Goal: Task Accomplishment & Management: Manage account settings

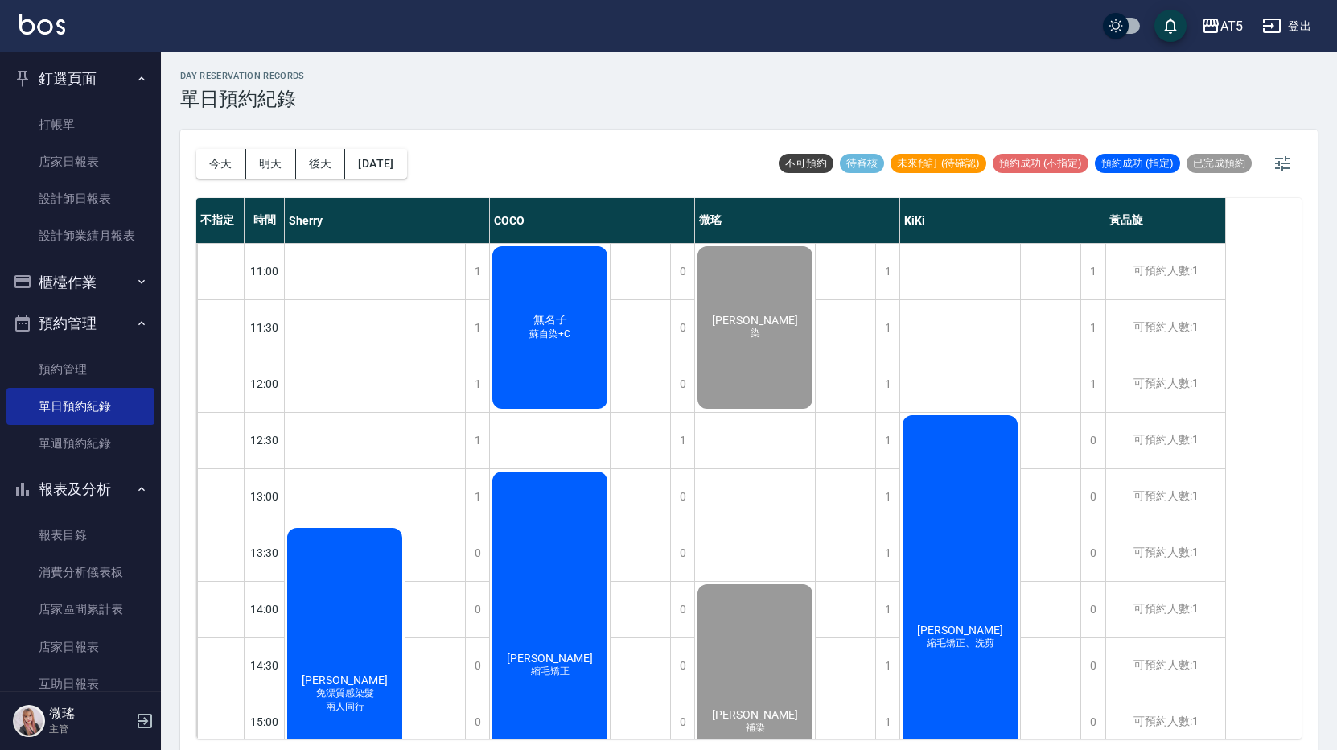
click at [993, 158] on span "預約成功 (不指定)" at bounding box center [1041, 163] width 96 height 14
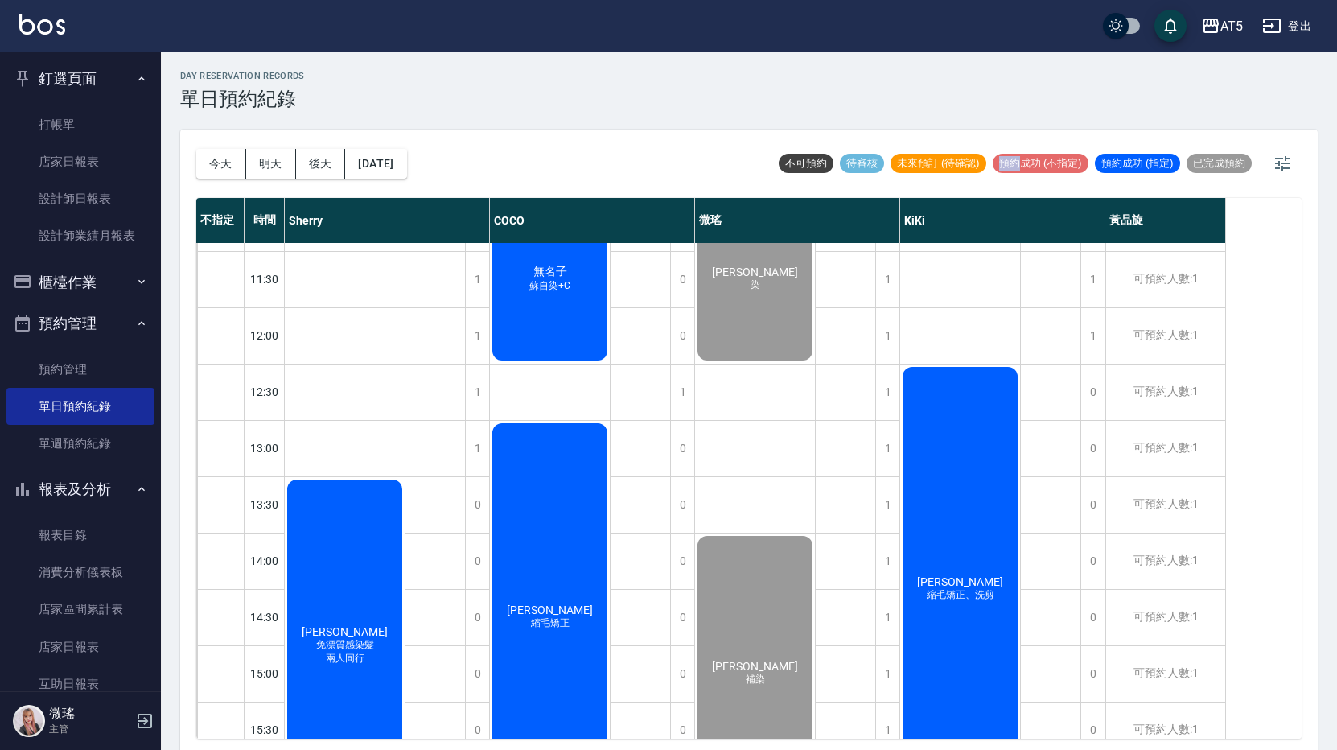
click at [993, 158] on span "預約成功 (不指定)" at bounding box center [1041, 163] width 96 height 14
click at [109, 139] on link "打帳單" at bounding box center [80, 124] width 148 height 37
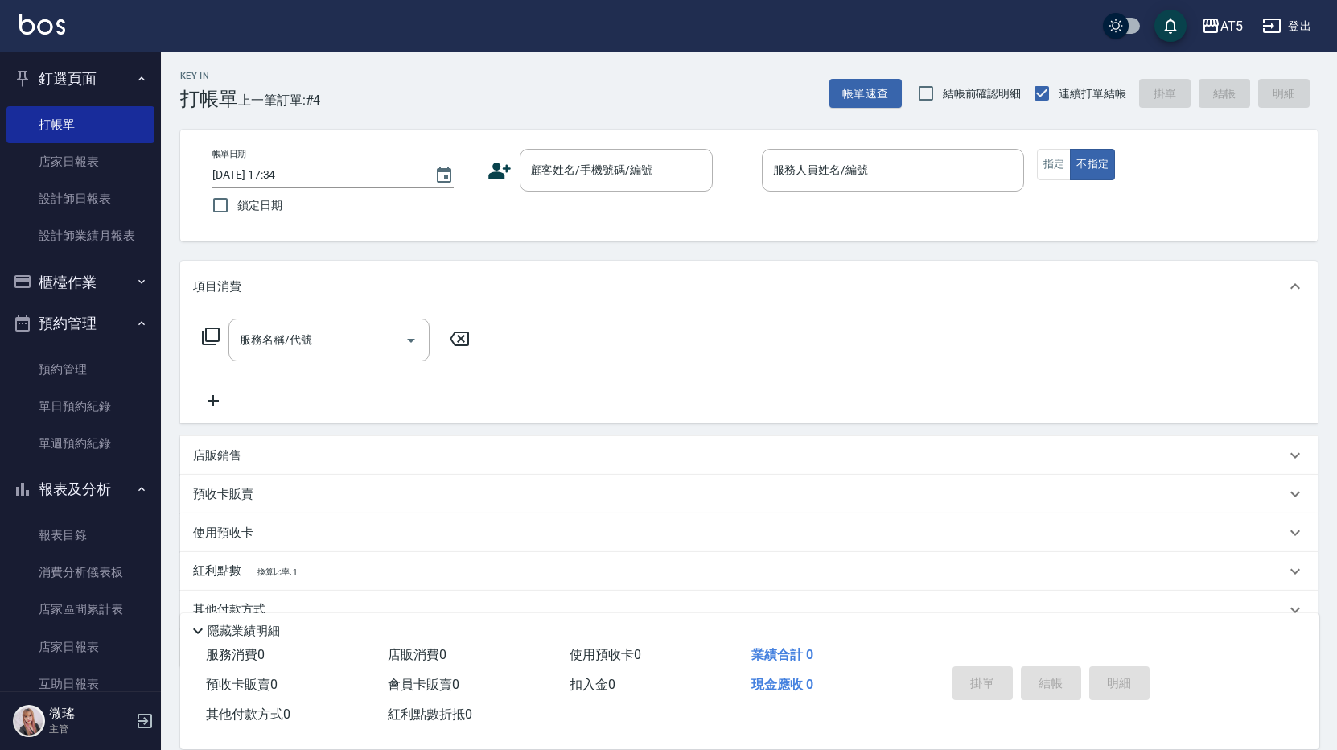
click at [851, 195] on p at bounding box center [893, 199] width 262 height 17
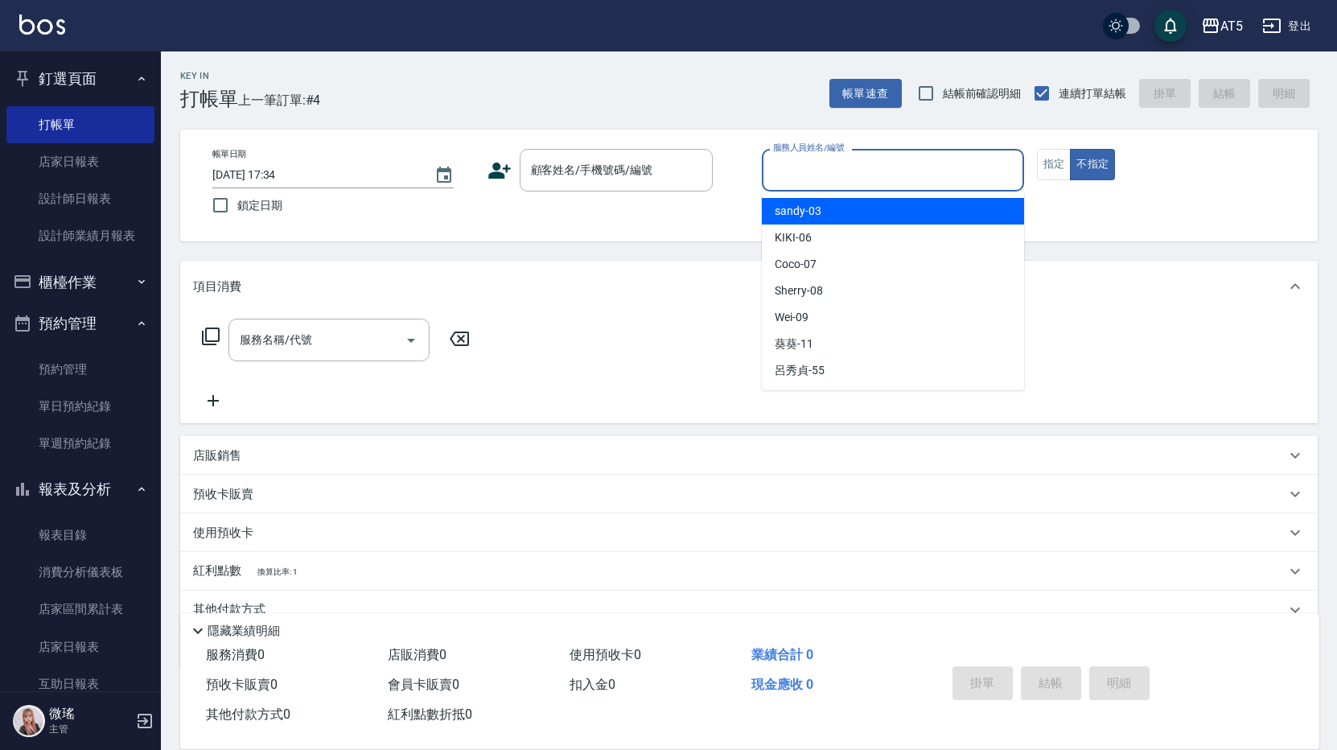
click at [842, 181] on input "服務人員姓名/編號" at bounding box center [893, 170] width 248 height 28
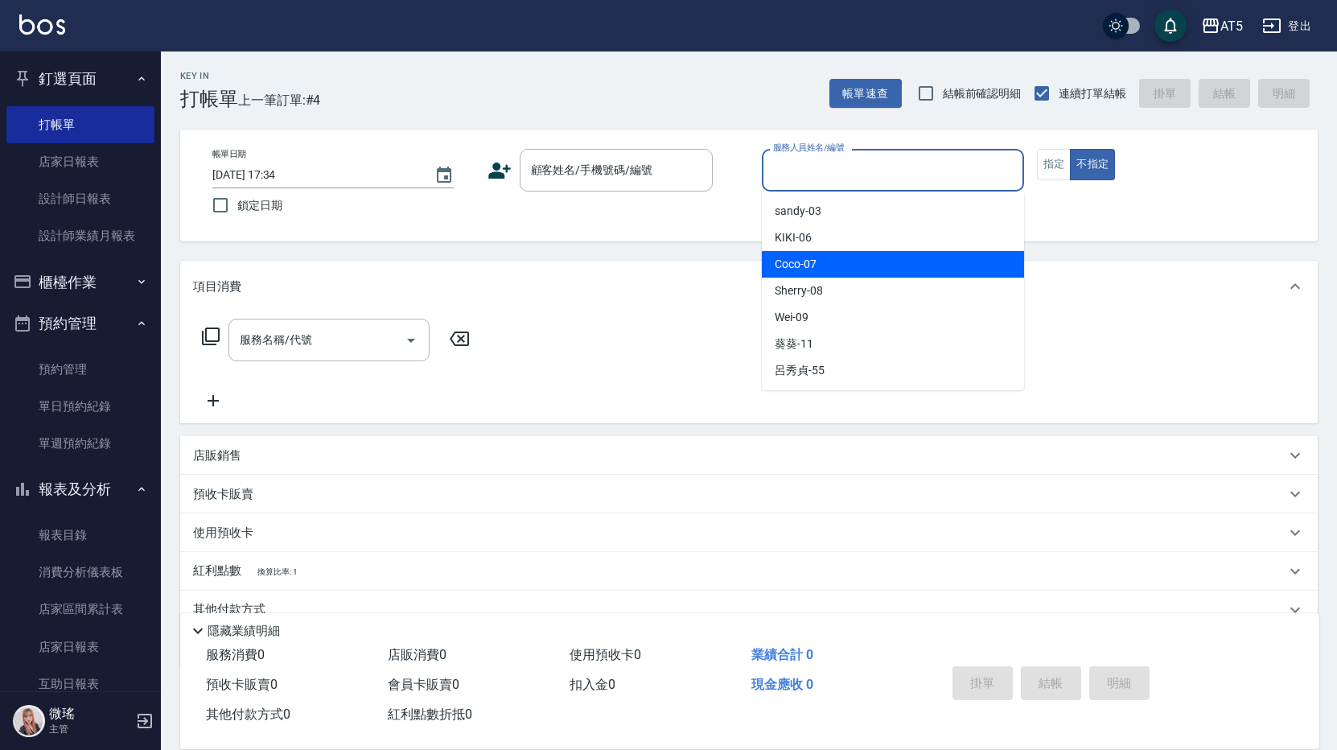
click at [834, 258] on div "Coco -07" at bounding box center [893, 264] width 262 height 27
type input "Coco-07"
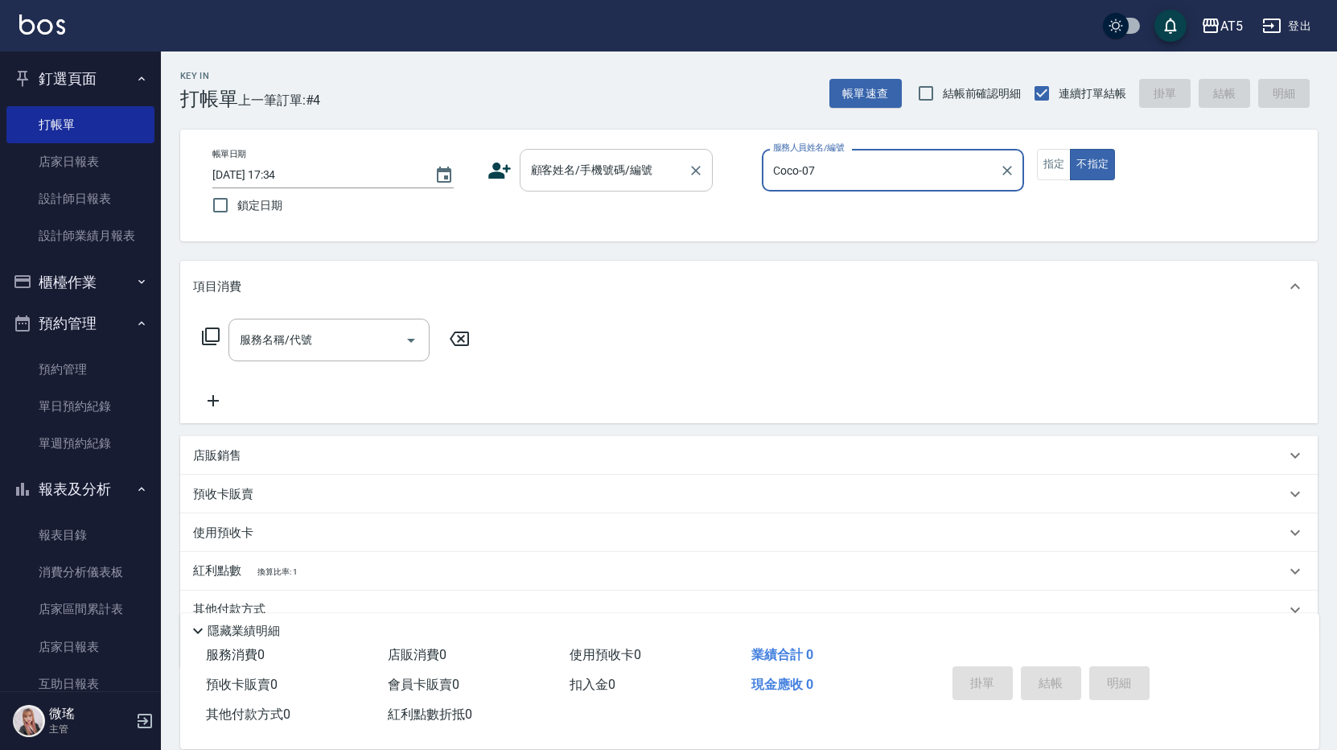
click at [627, 181] on input "顧客姓名/手機號碼/編號" at bounding box center [604, 170] width 154 height 28
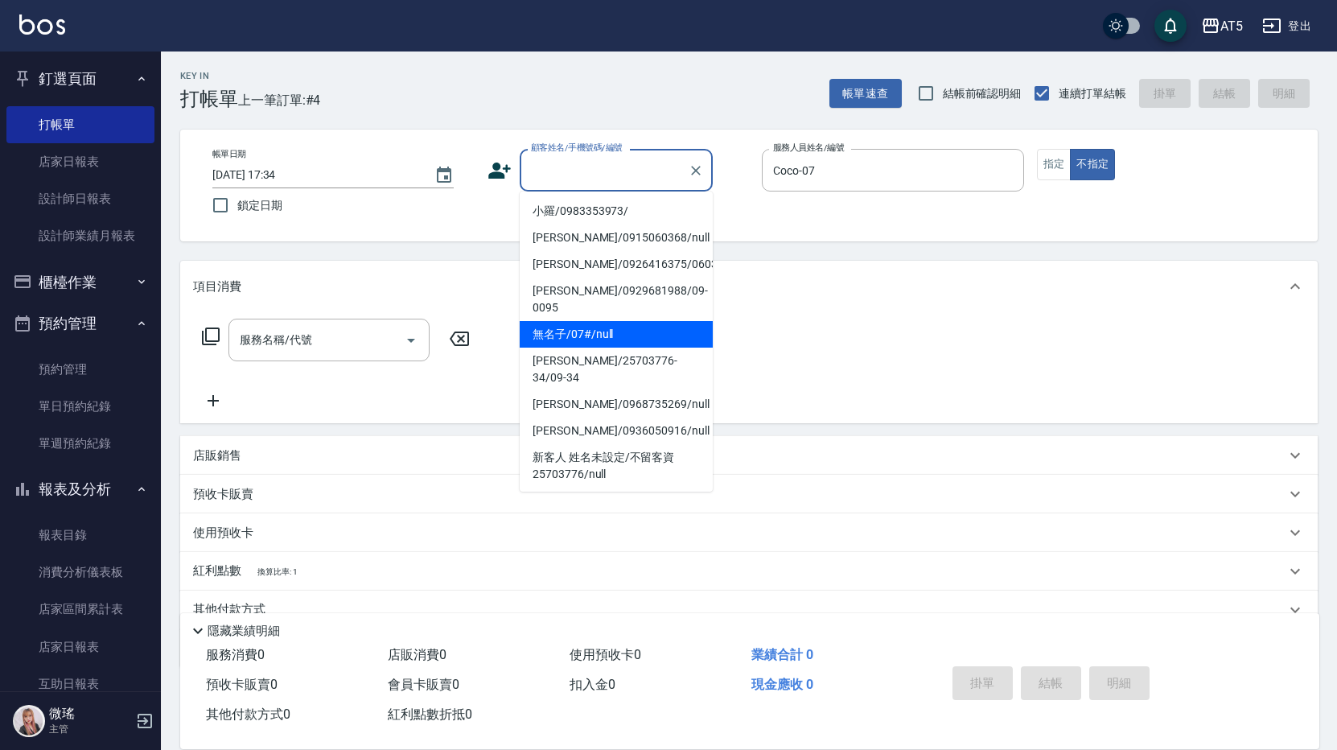
drag, startPoint x: 573, startPoint y: 316, endPoint x: 483, endPoint y: 323, distance: 90.4
click at [574, 321] on li "無名子/07#/null" at bounding box center [616, 334] width 193 height 27
type input "無名子/07#/null"
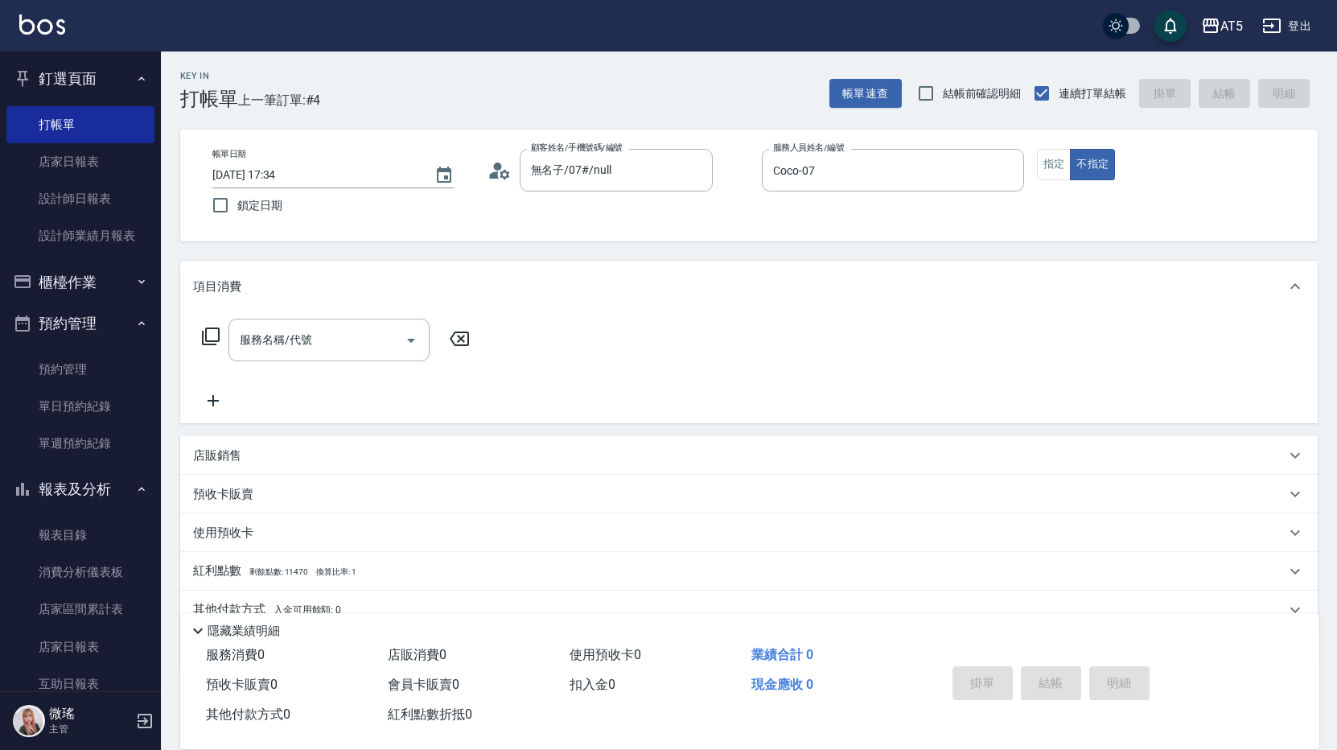
click at [212, 340] on icon at bounding box center [210, 336] width 19 height 19
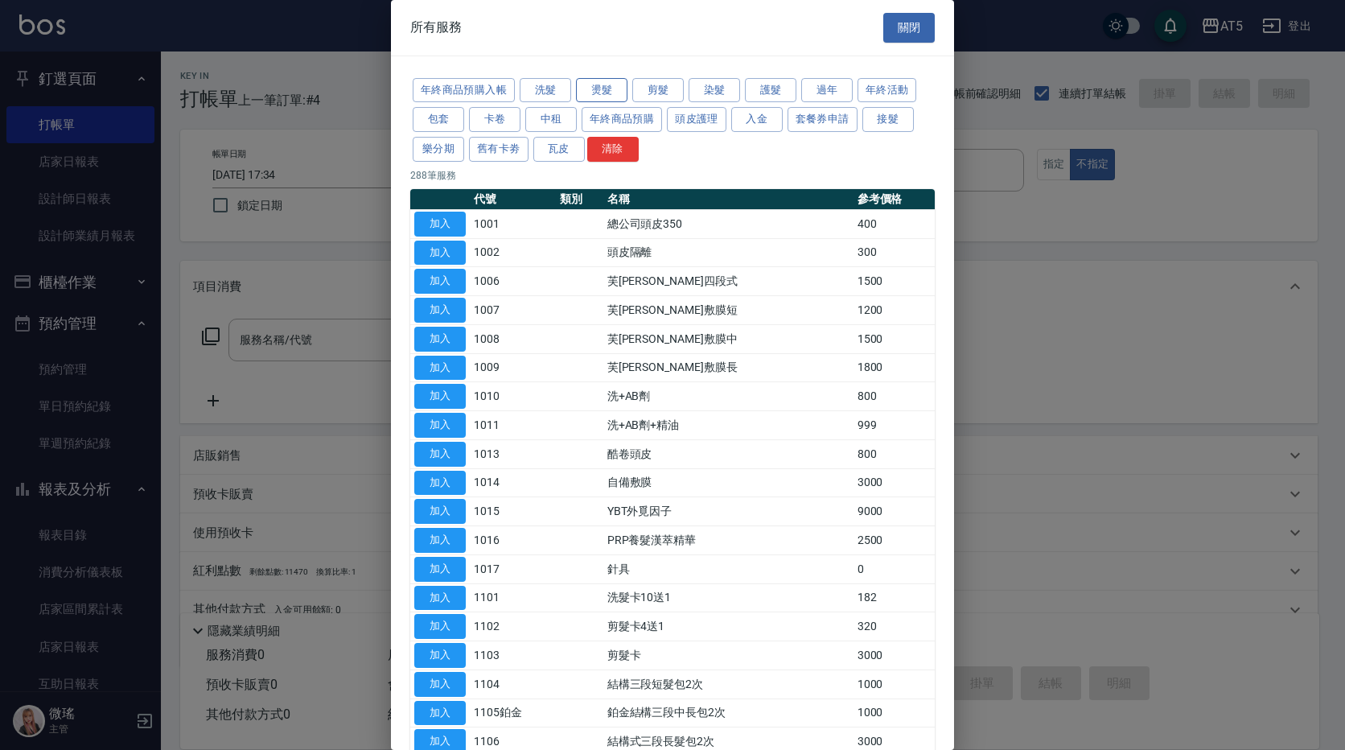
click at [621, 97] on button "燙髮" at bounding box center [601, 90] width 51 height 25
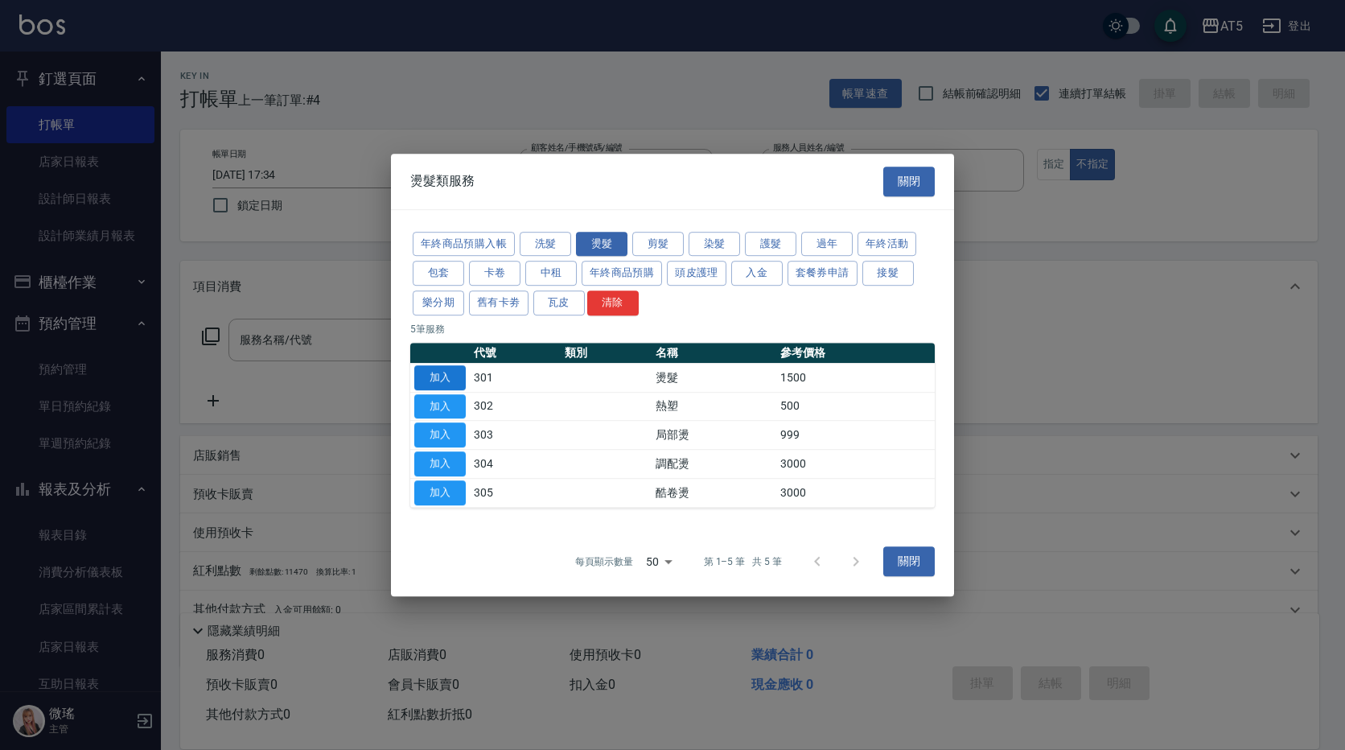
click at [422, 374] on button "加入" at bounding box center [439, 377] width 51 height 25
type input "燙髮(301)"
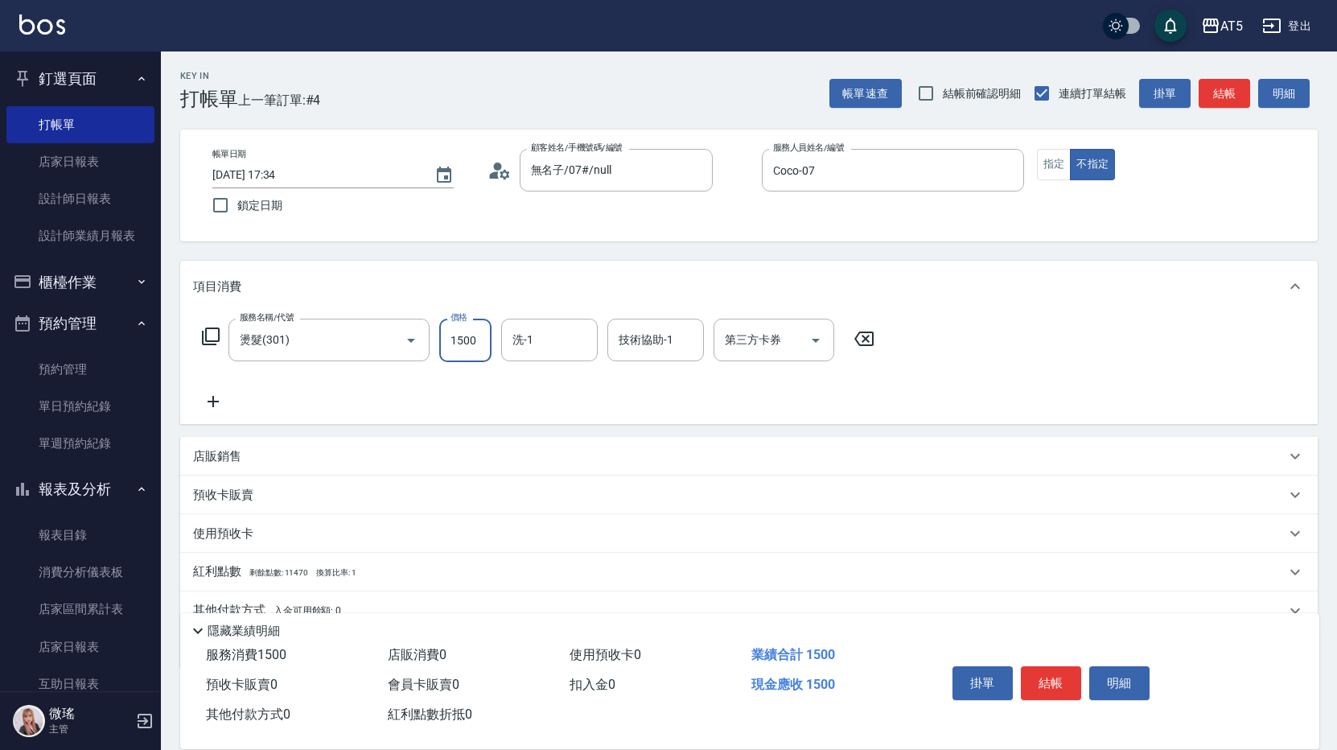
click at [466, 346] on input "1500" at bounding box center [465, 340] width 52 height 43
type input "0"
type input "25"
type input "20"
type input "2500"
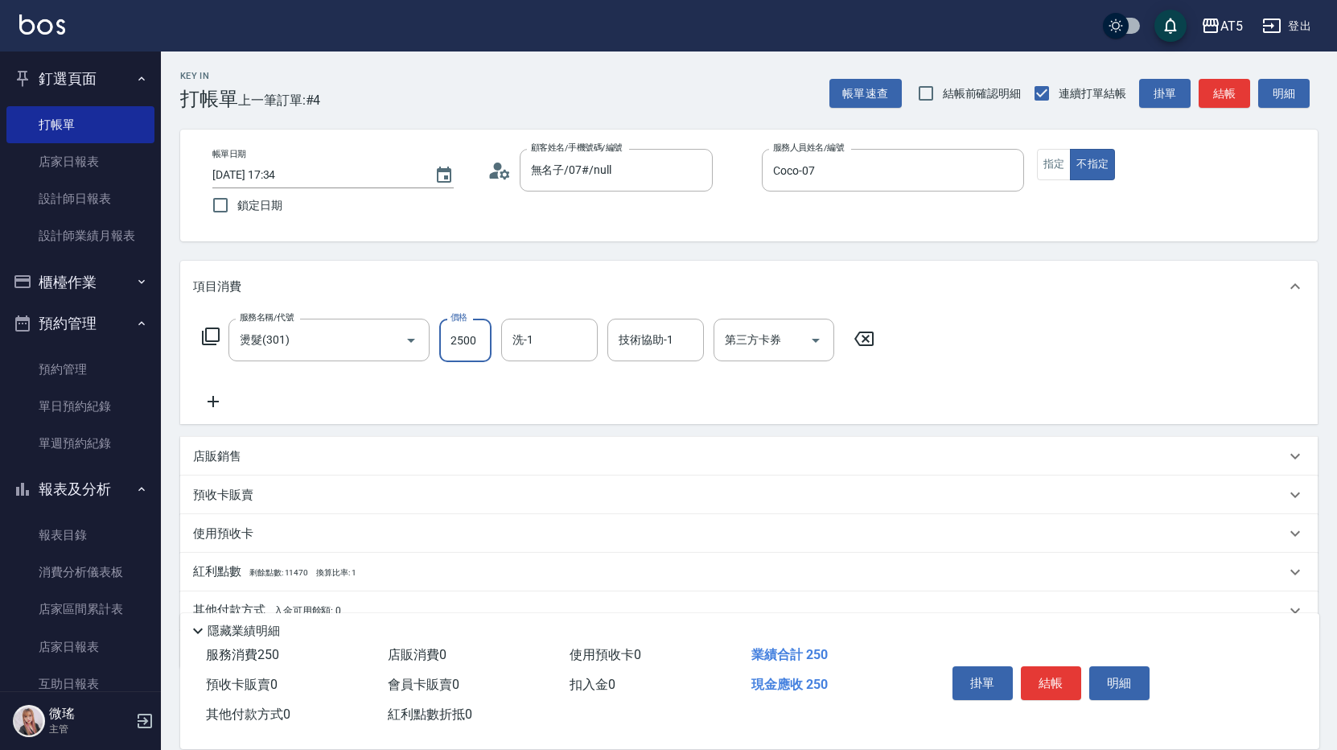
type input "250"
type input "2500"
click at [212, 339] on icon at bounding box center [210, 336] width 19 height 19
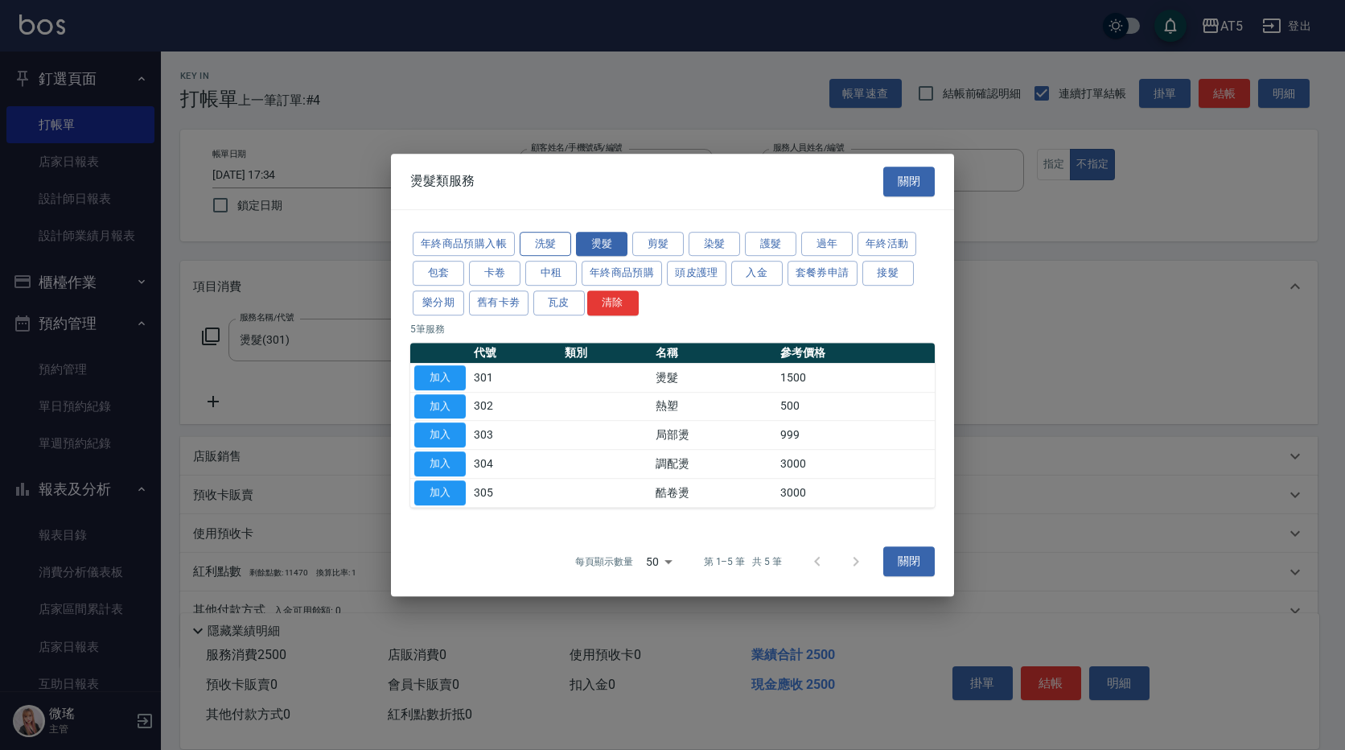
click at [554, 245] on button "洗髮" at bounding box center [545, 244] width 51 height 25
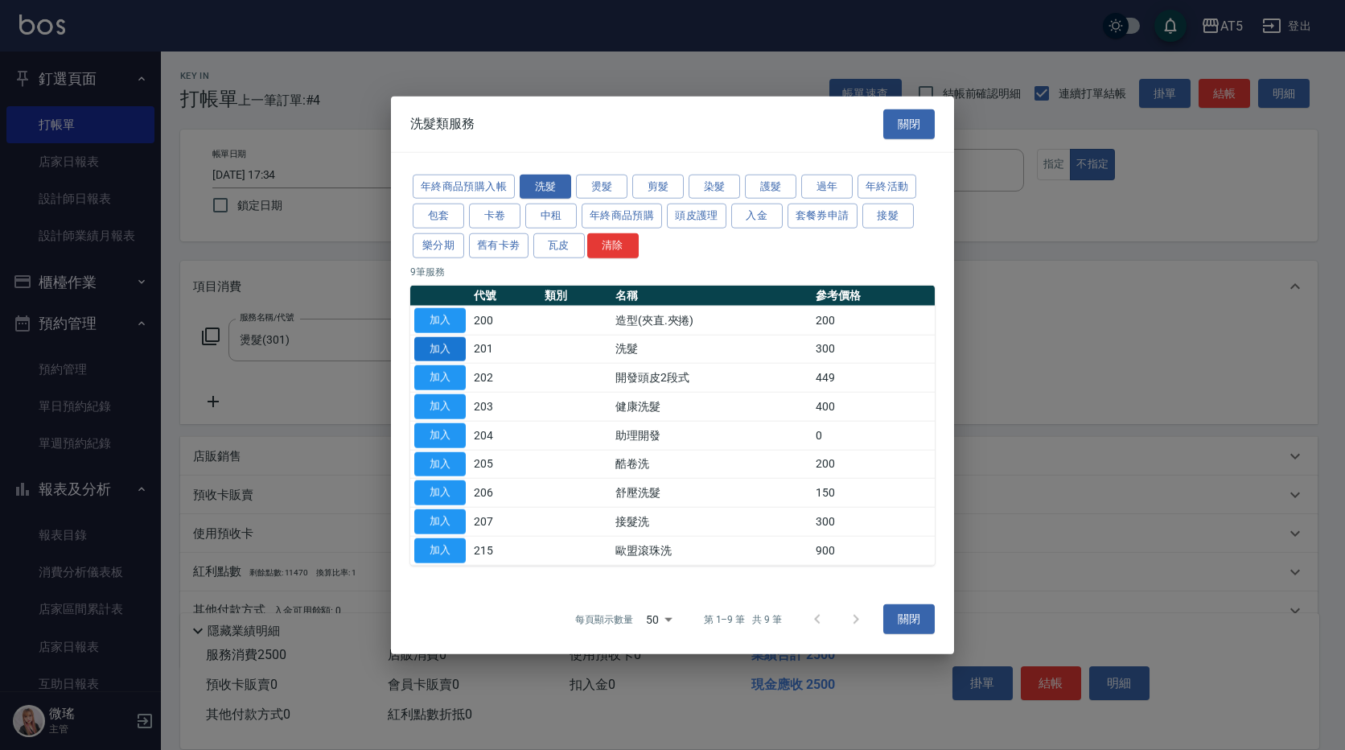
click at [425, 351] on button "加入" at bounding box center [439, 348] width 51 height 25
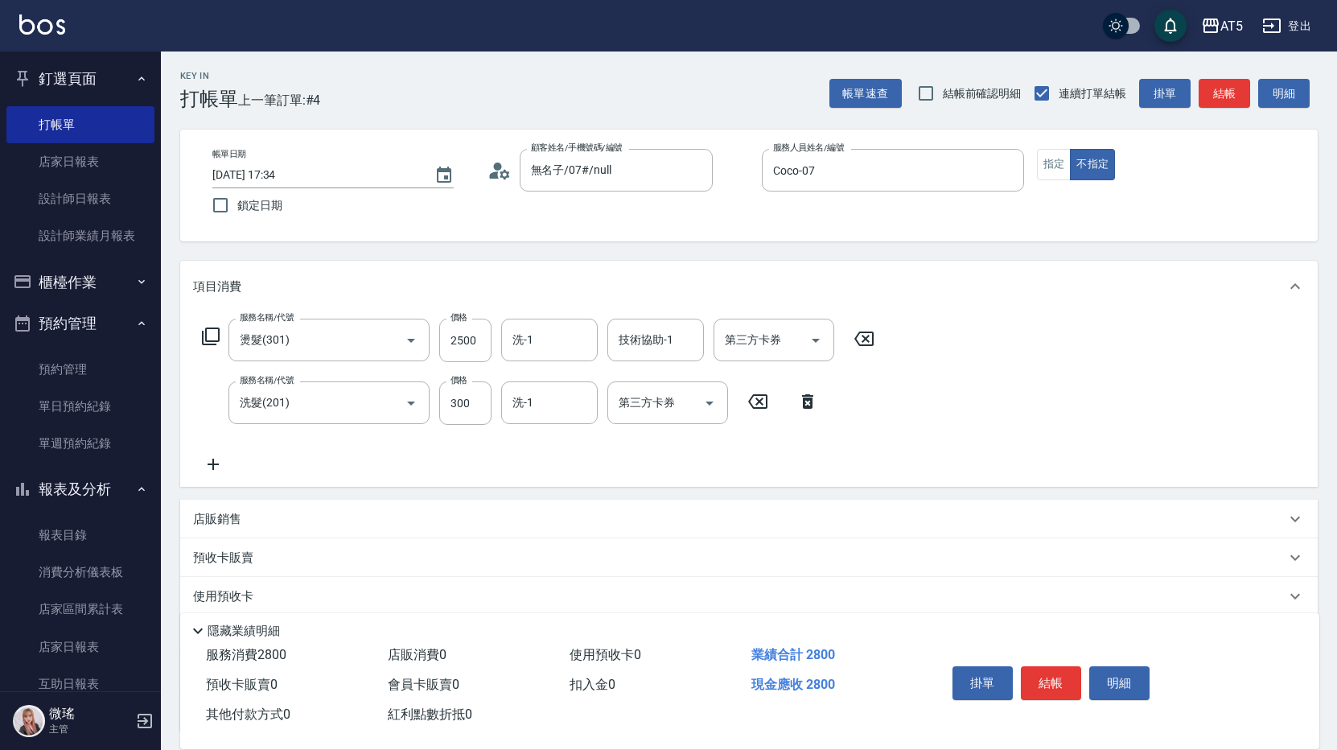
click at [212, 333] on icon at bounding box center [210, 336] width 19 height 19
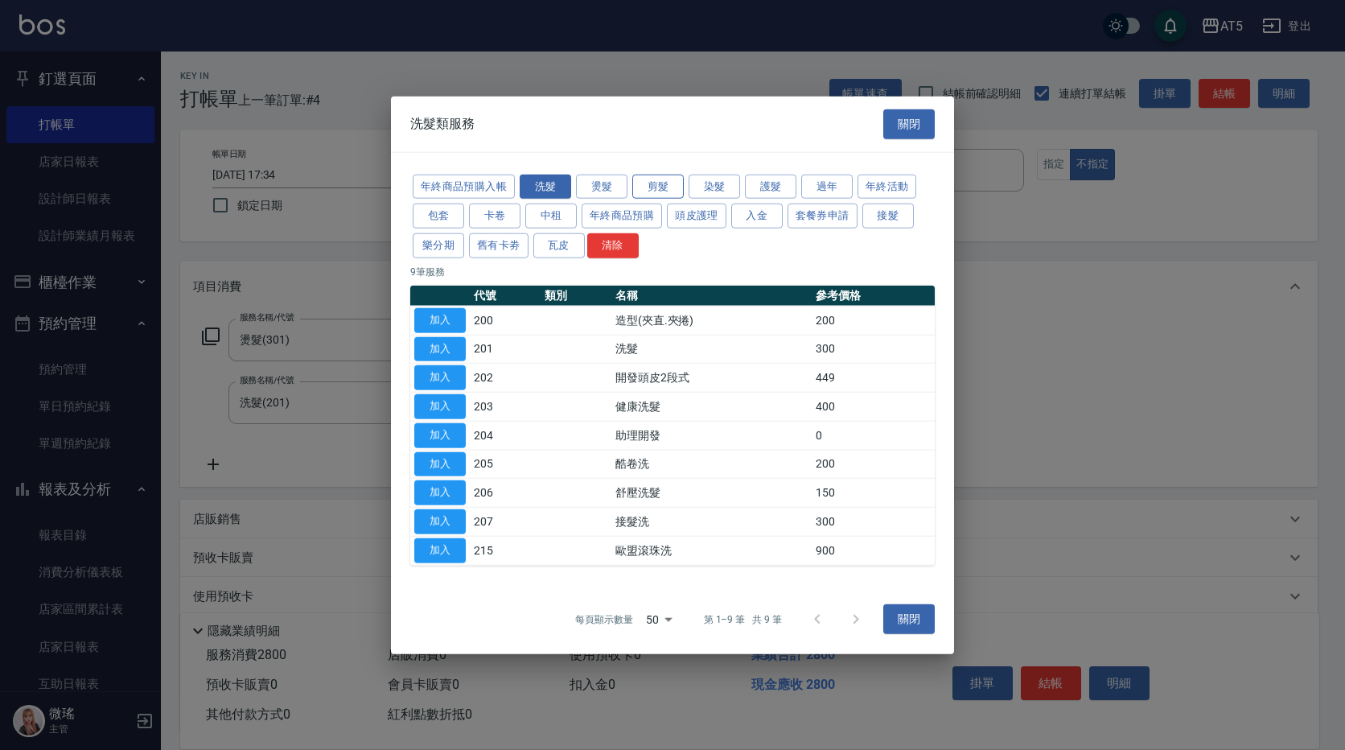
click at [662, 195] on button "剪髮" at bounding box center [657, 186] width 51 height 25
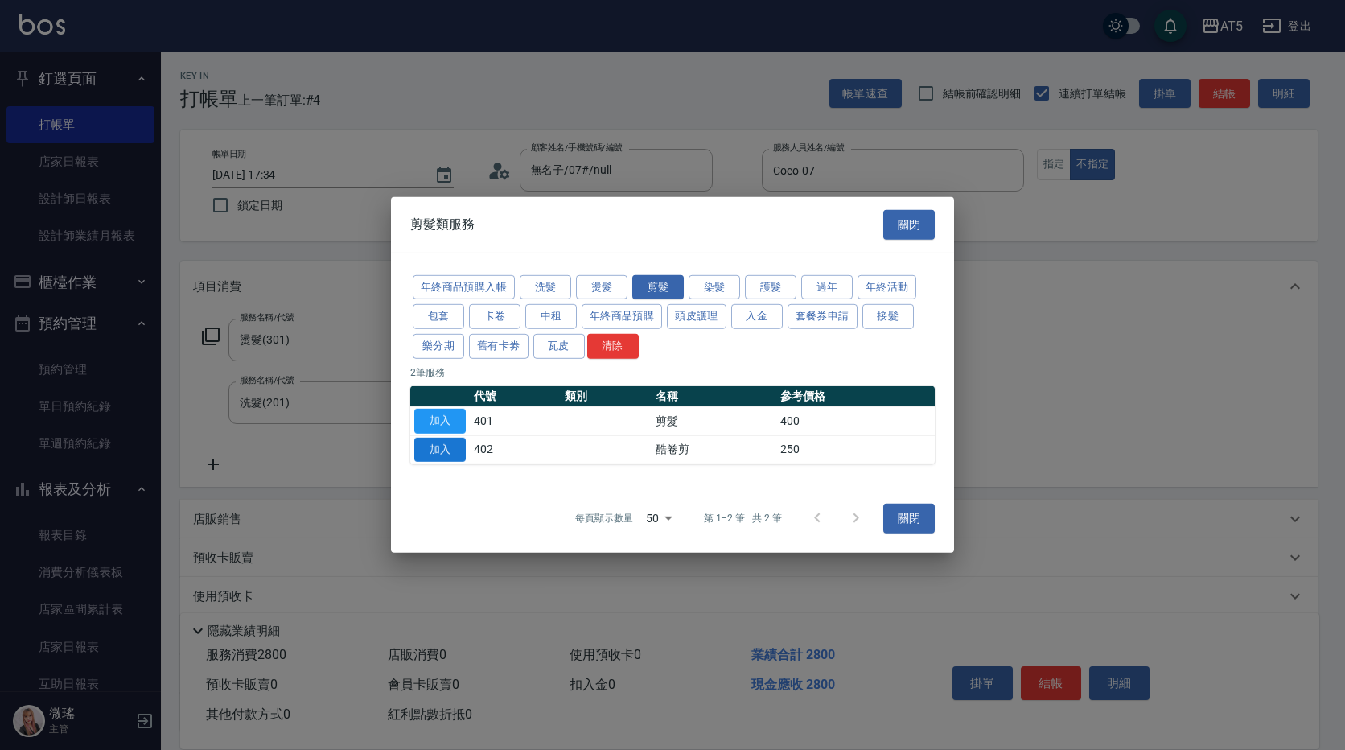
click at [449, 454] on button "加入" at bounding box center [439, 449] width 51 height 25
type input "300"
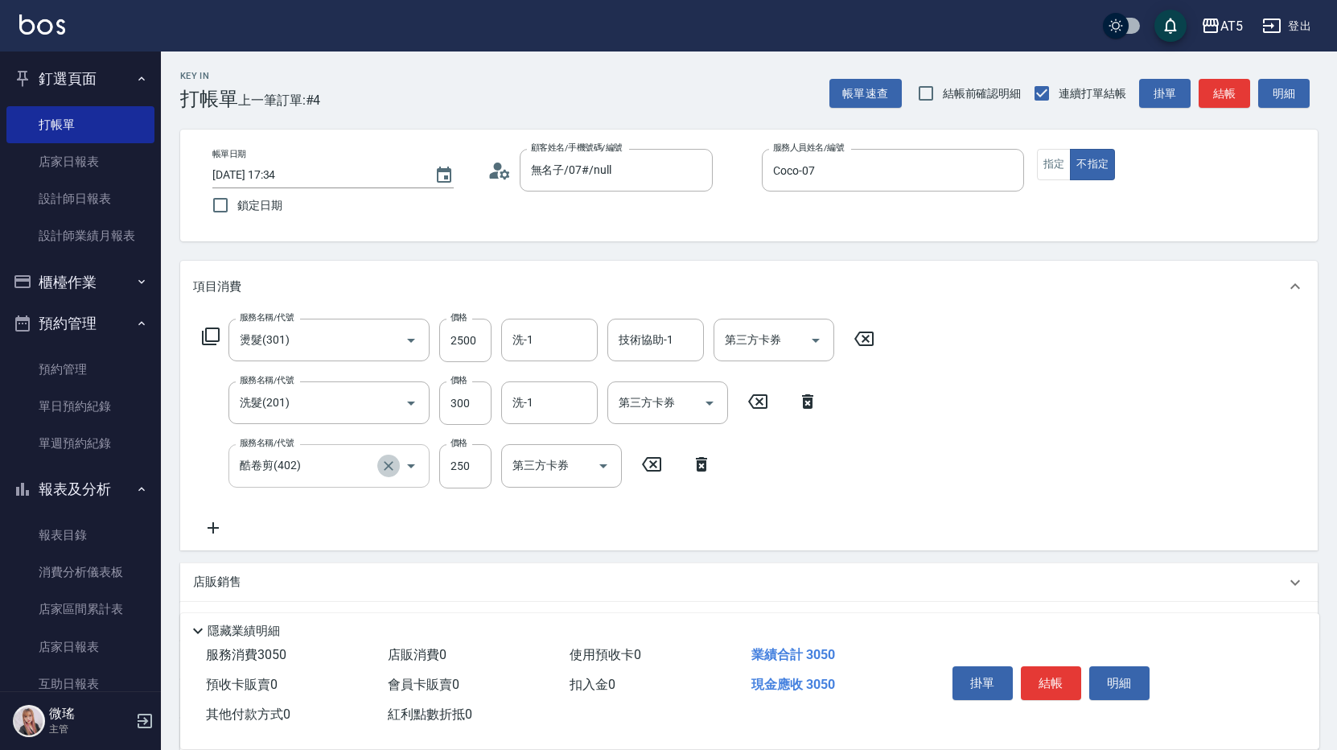
click at [394, 462] on icon "Clear" at bounding box center [388, 466] width 16 height 16
type input "酷卷剪(402)"
click at [390, 469] on icon "Clear" at bounding box center [388, 466] width 16 height 16
click at [362, 462] on input "服務名稱/代號" at bounding box center [307, 465] width 142 height 28
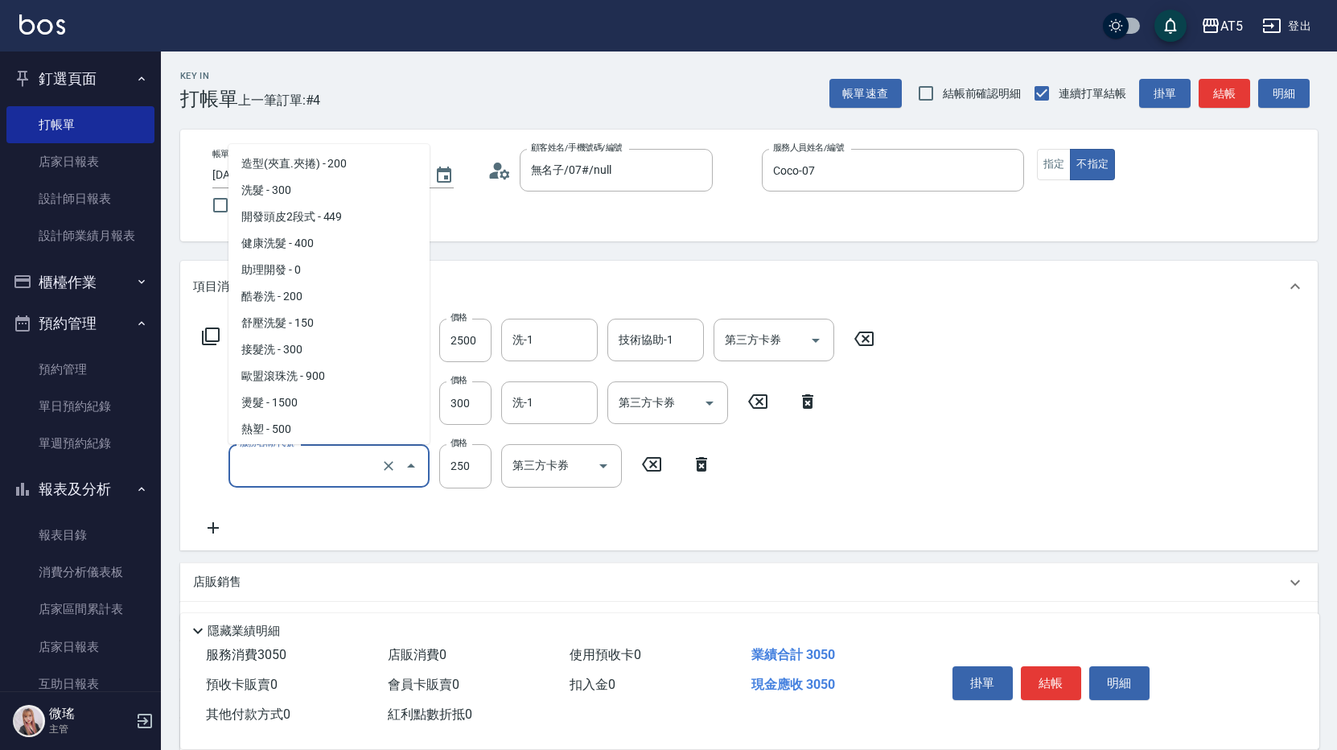
scroll to position [131, 0]
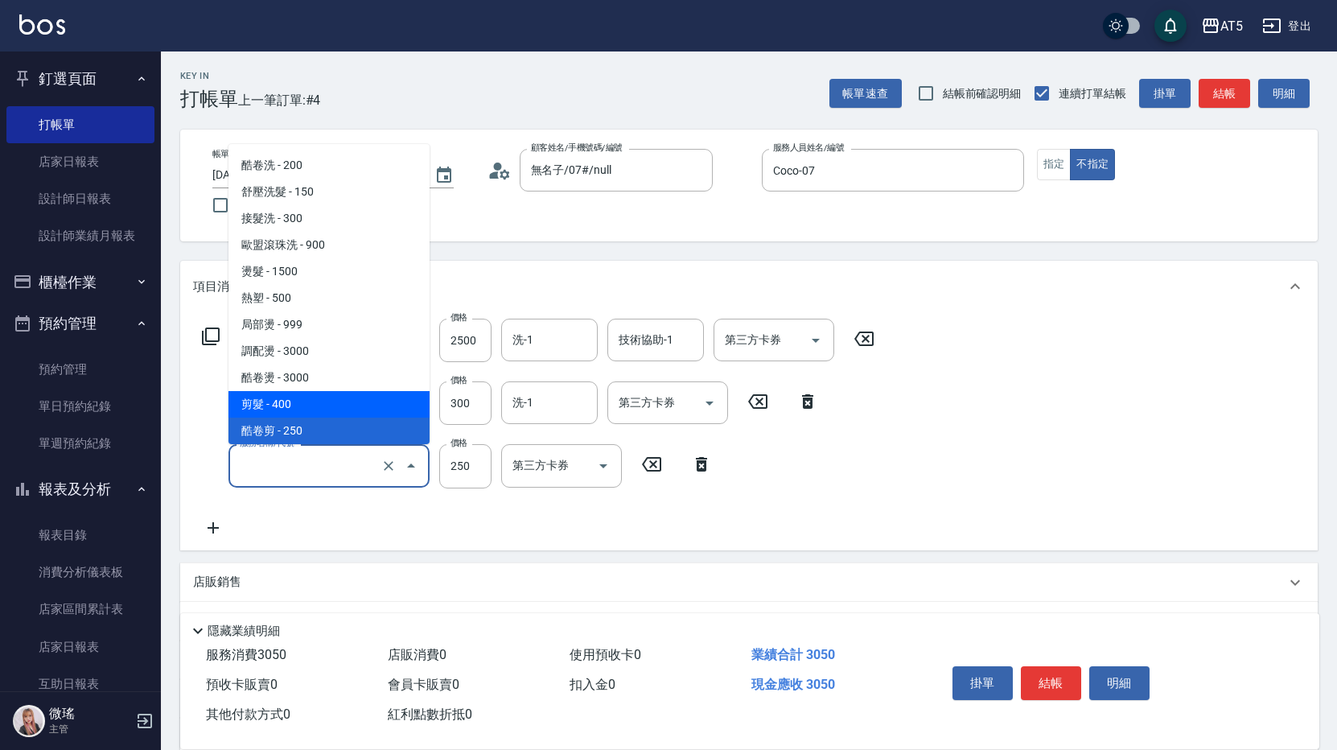
click at [283, 402] on span "剪髮 - 400" at bounding box center [328, 404] width 201 height 27
type input "320"
type input "剪髮(401)"
type input "400"
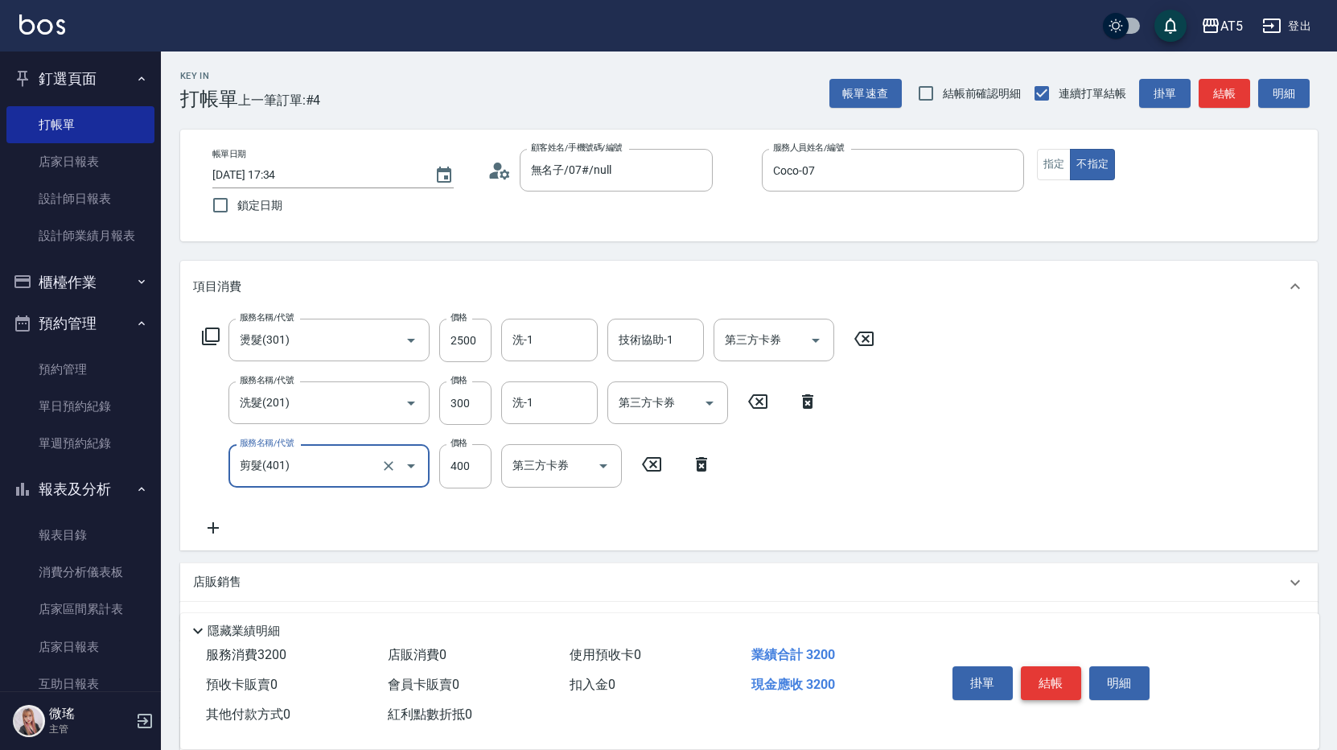
click at [1034, 672] on button "結帳" at bounding box center [1051, 683] width 60 height 34
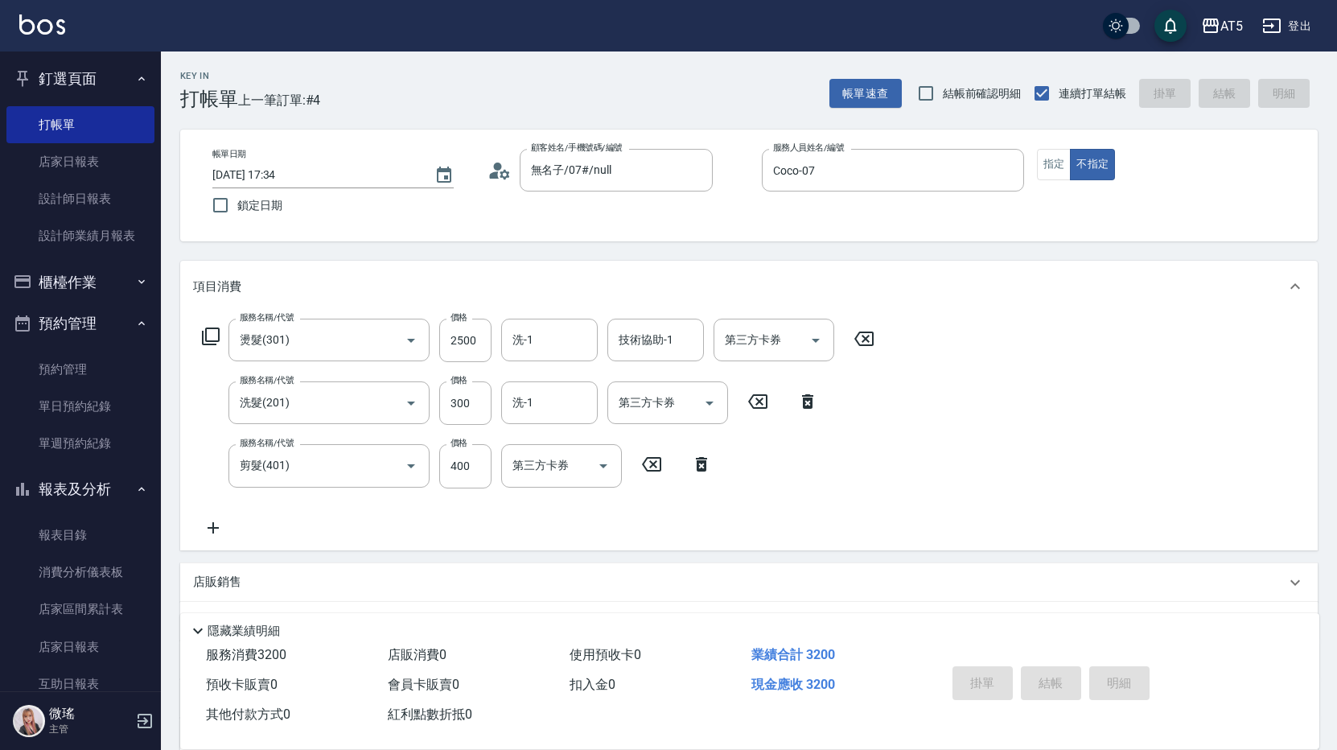
type input "0"
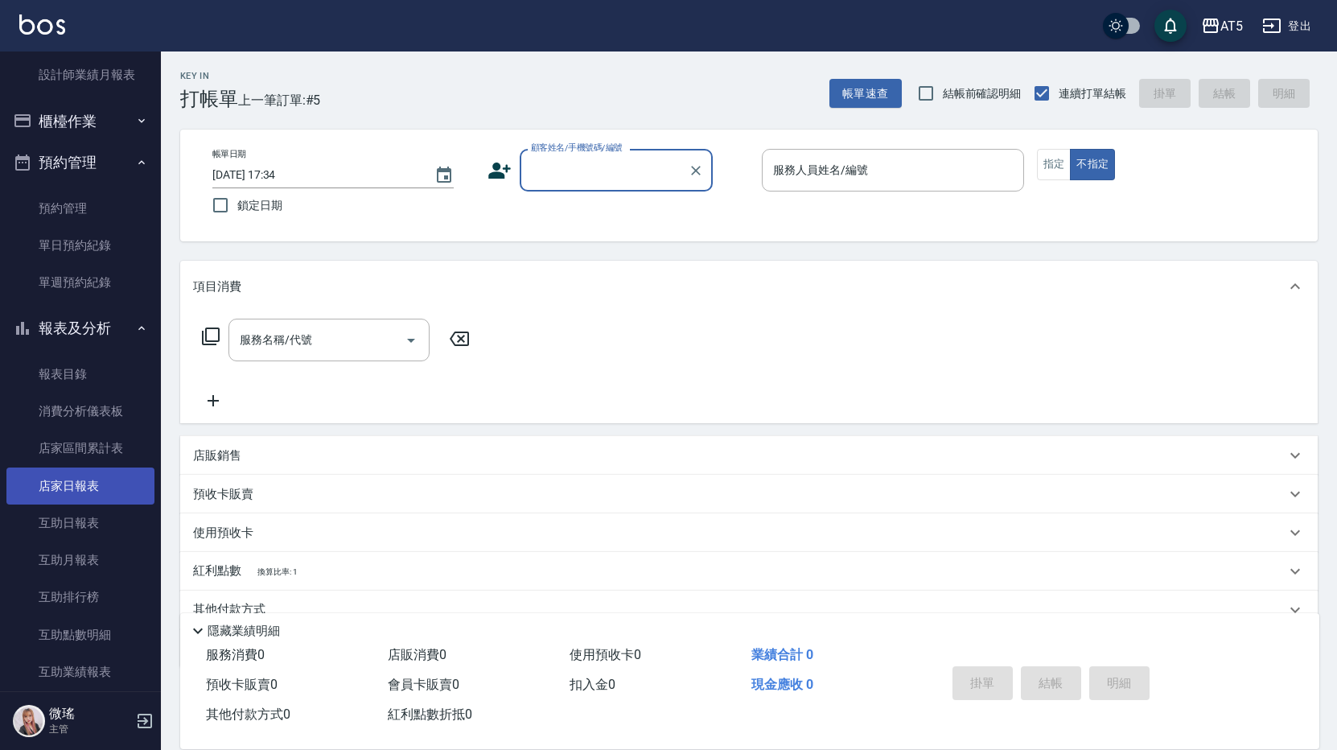
scroll to position [563, 0]
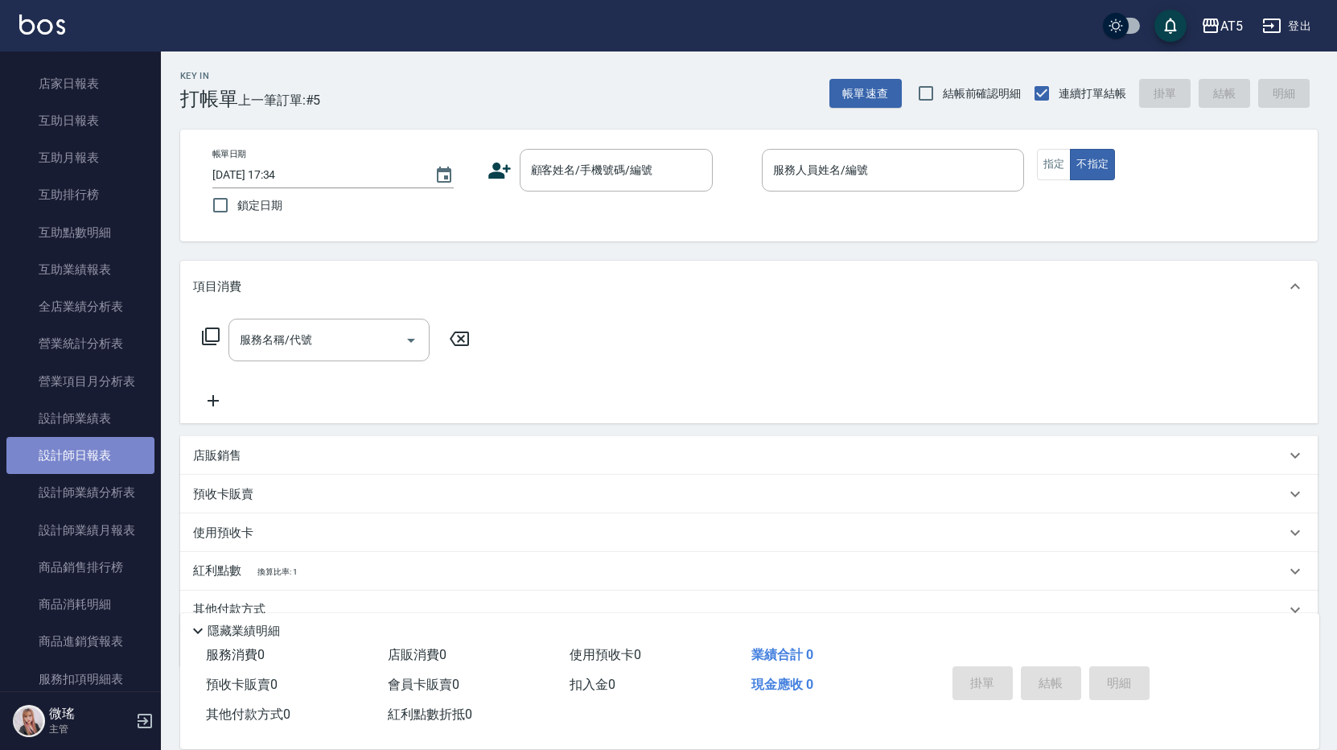
click at [99, 462] on link "設計師日報表" at bounding box center [80, 455] width 148 height 37
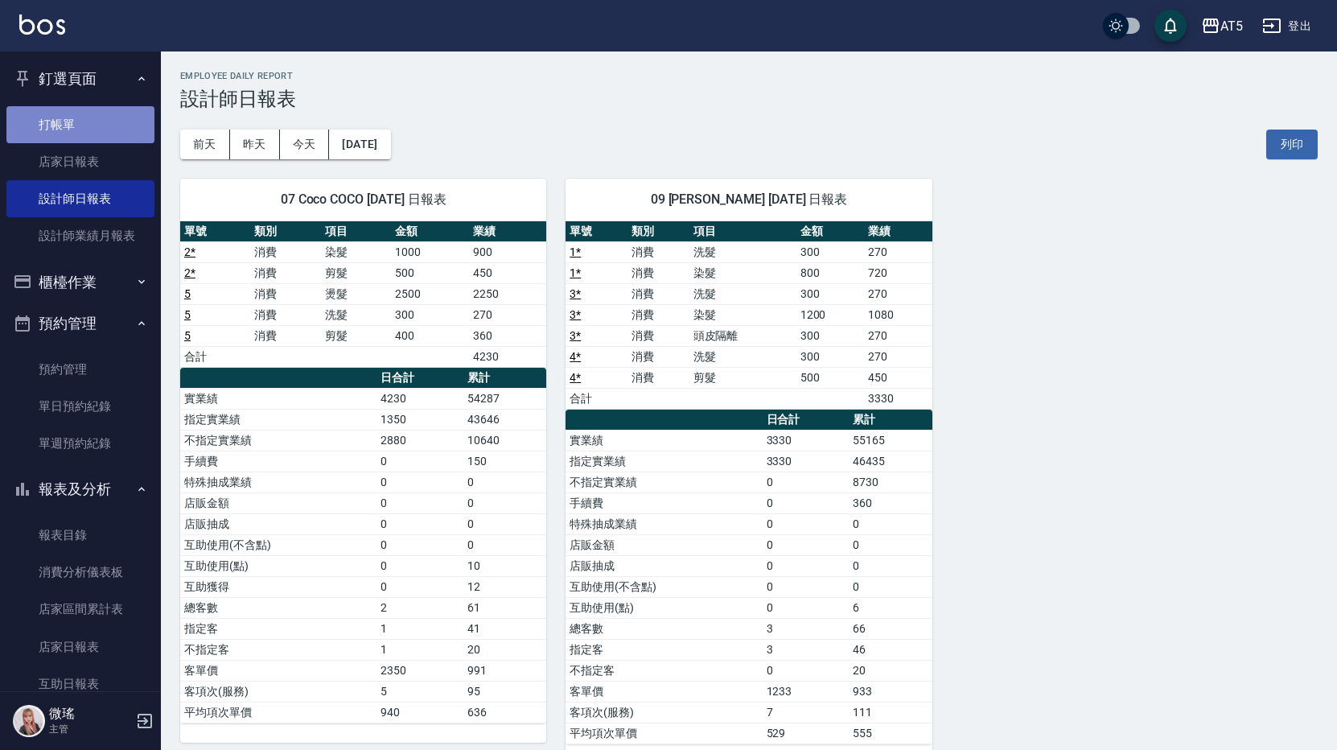
click at [105, 121] on link "打帳單" at bounding box center [80, 124] width 148 height 37
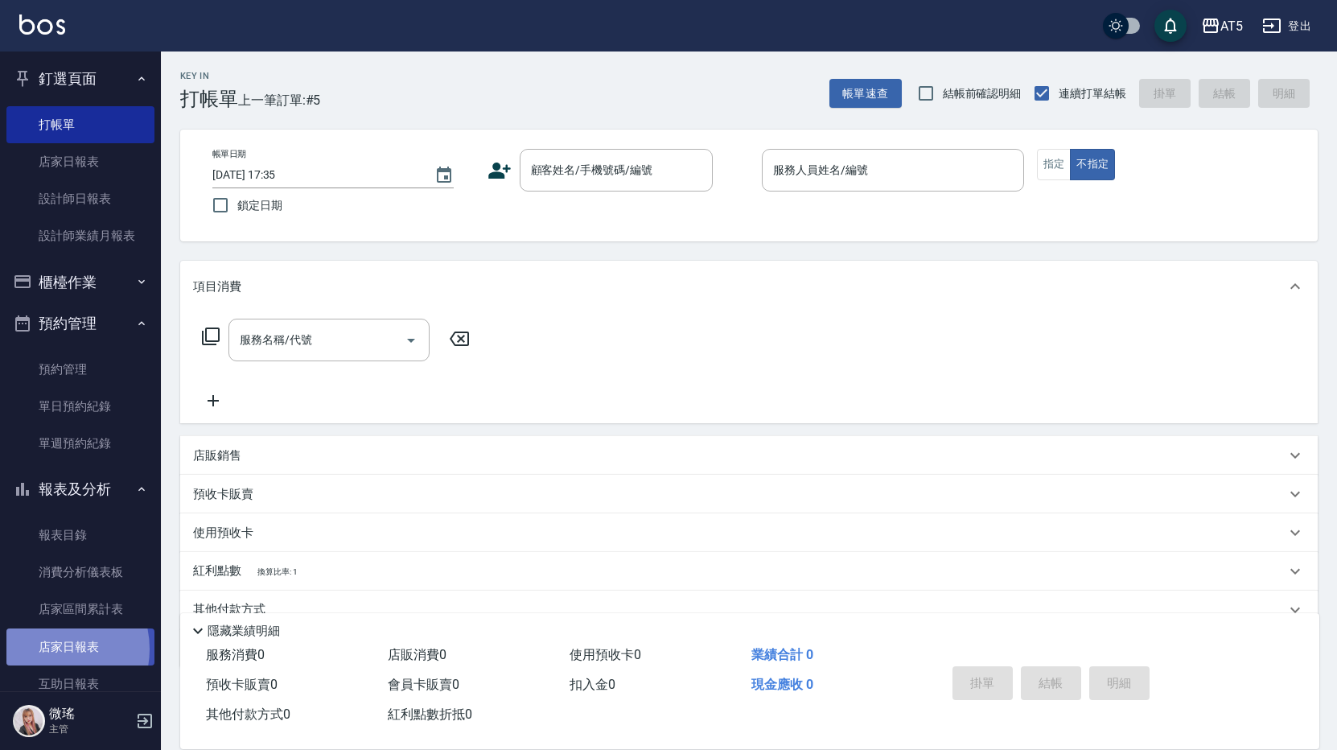
click at [54, 648] on link "店家日報表" at bounding box center [80, 646] width 148 height 37
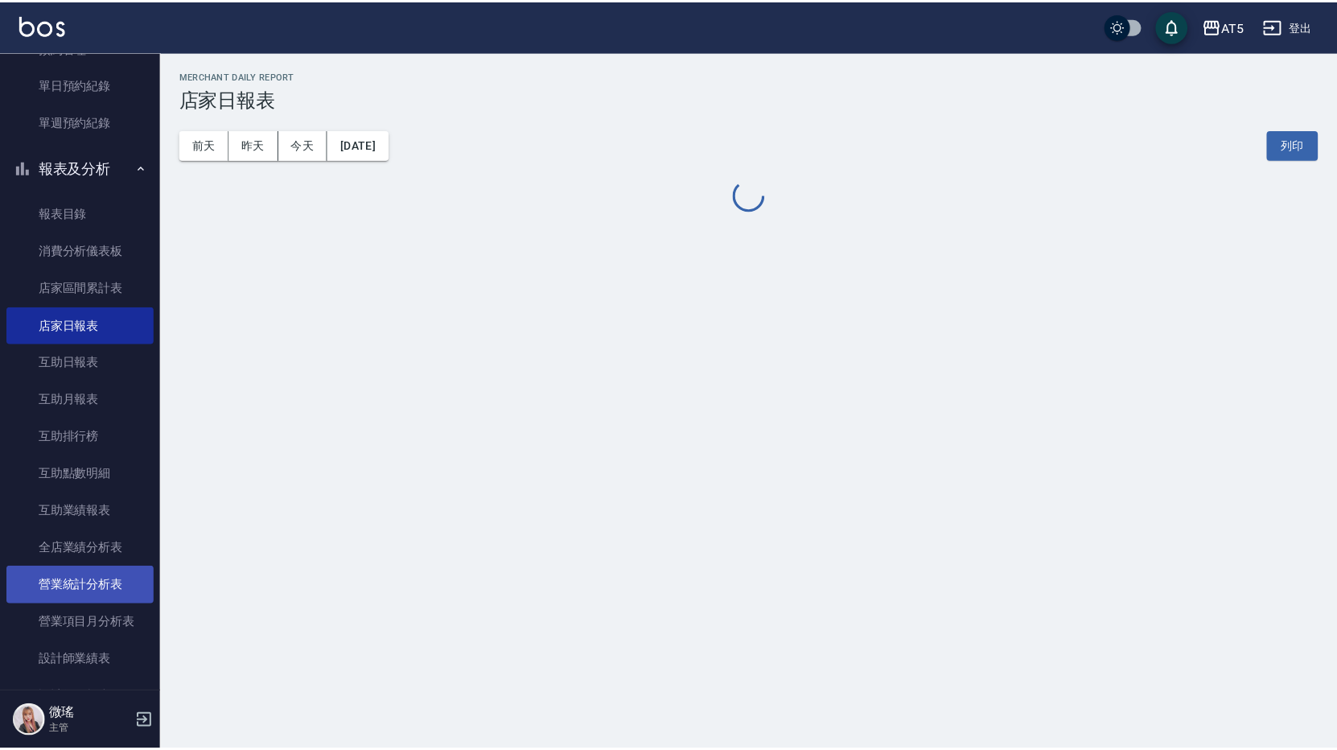
scroll to position [563, 0]
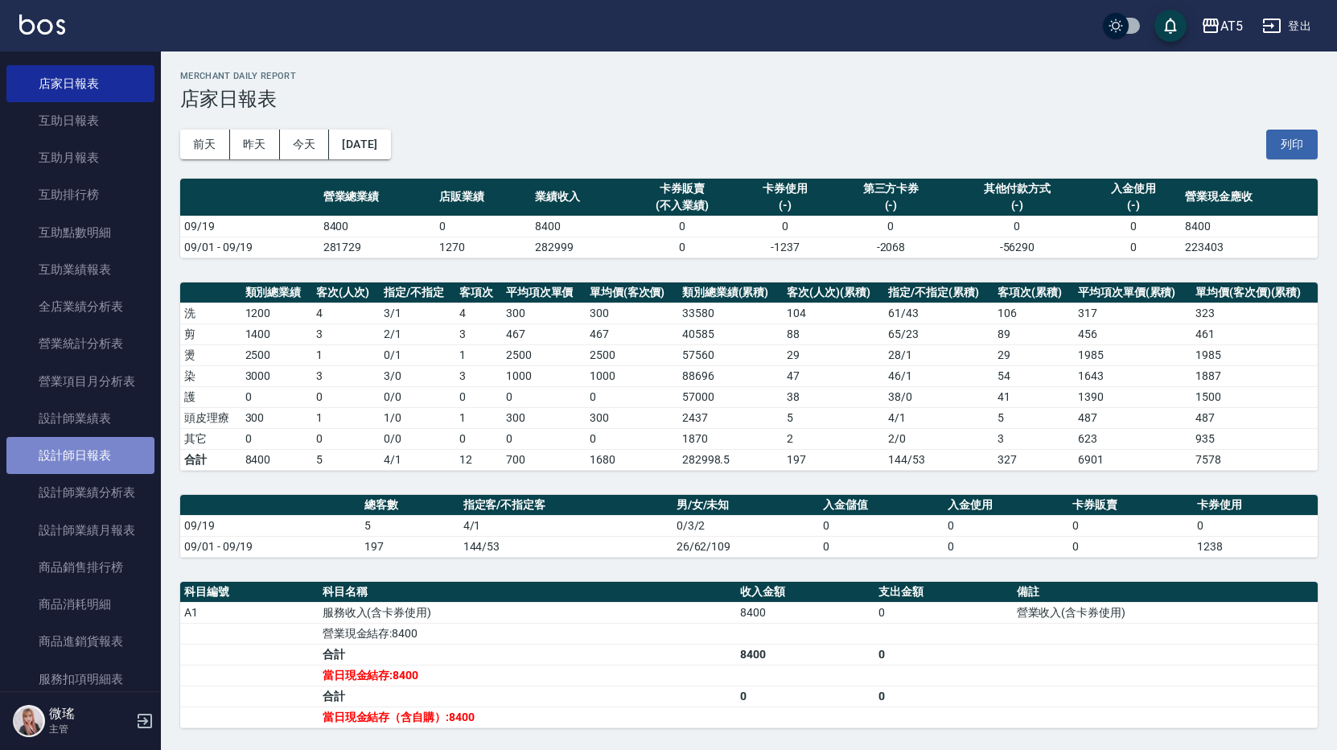
click at [100, 452] on link "設計師日報表" at bounding box center [80, 455] width 148 height 37
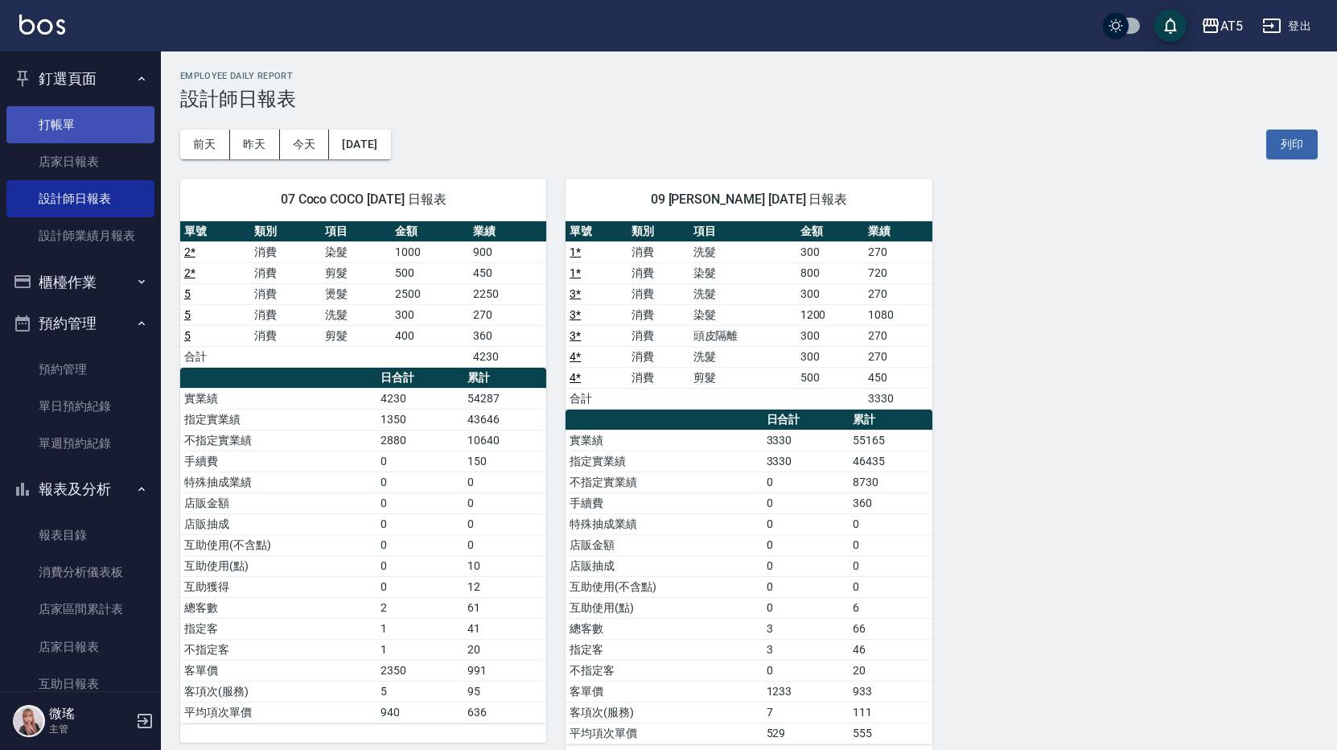
click at [72, 117] on link "打帳單" at bounding box center [80, 124] width 148 height 37
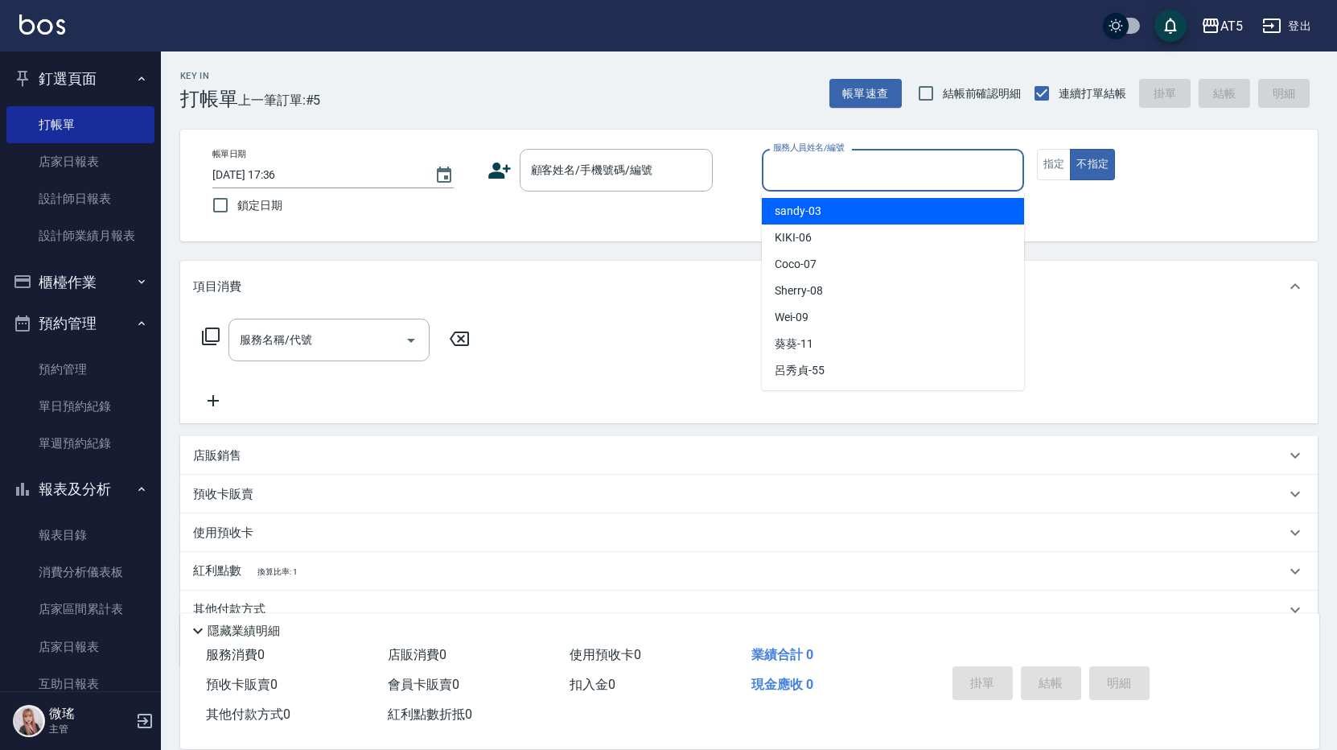
click at [865, 180] on input "服務人員姓名/編號" at bounding box center [893, 170] width 248 height 28
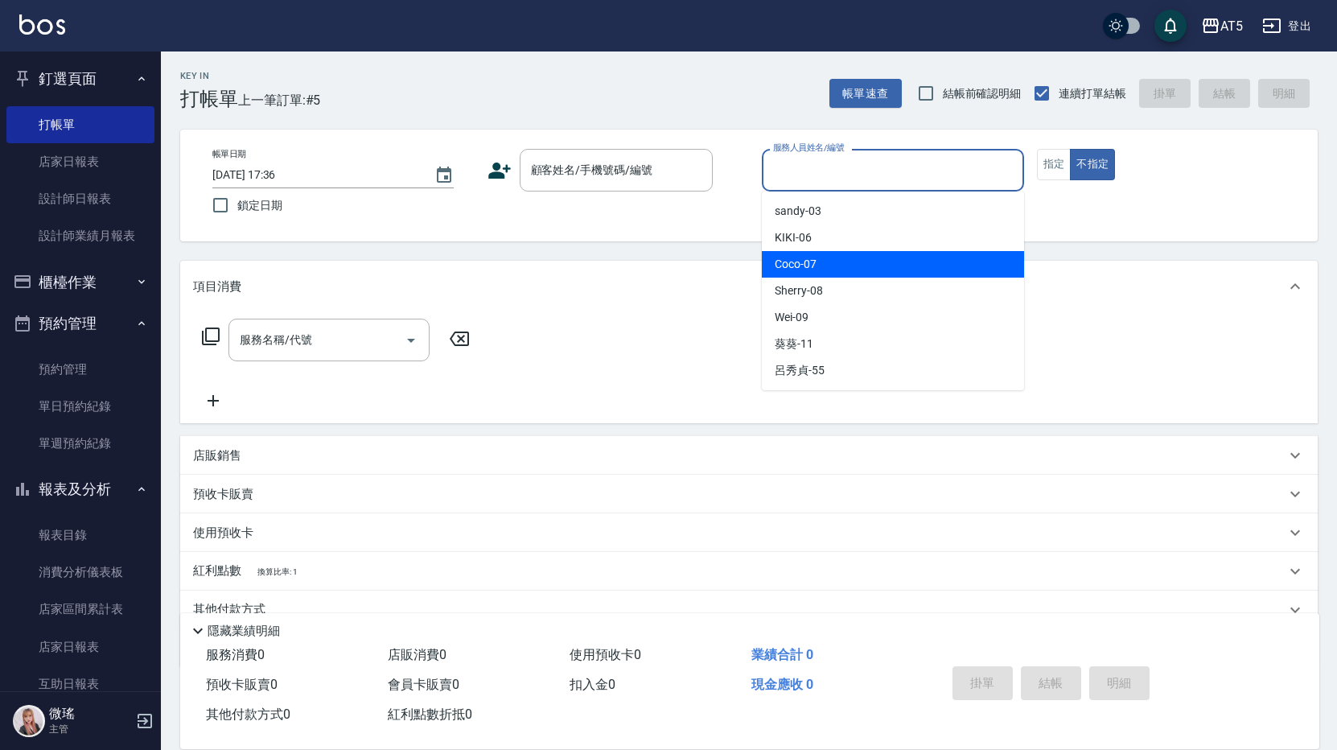
click at [832, 268] on div "Coco -07" at bounding box center [893, 264] width 262 height 27
type input "Coco-07"
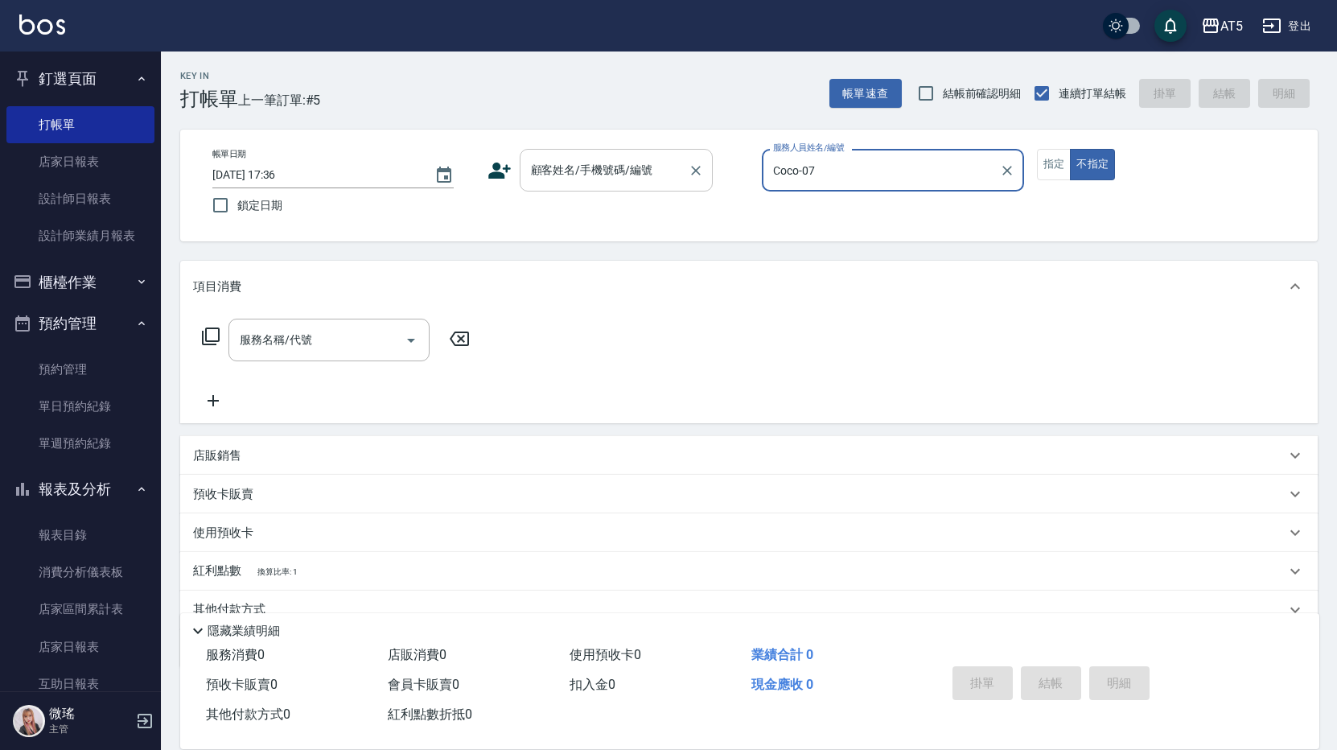
click at [597, 179] on input "顧客姓名/手機號碼/編號" at bounding box center [604, 170] width 154 height 28
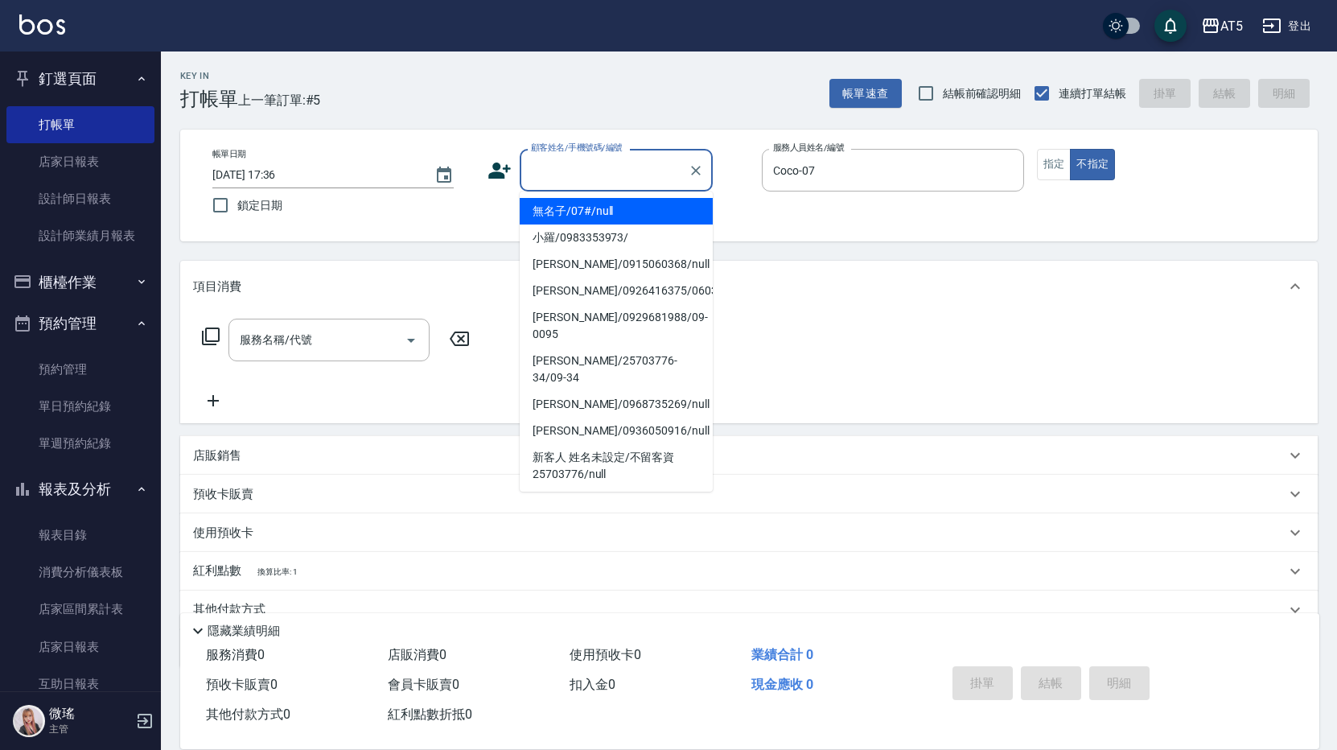
click at [597, 219] on li "無名子/07#/null" at bounding box center [616, 211] width 193 height 27
type input "無名子/07#/null"
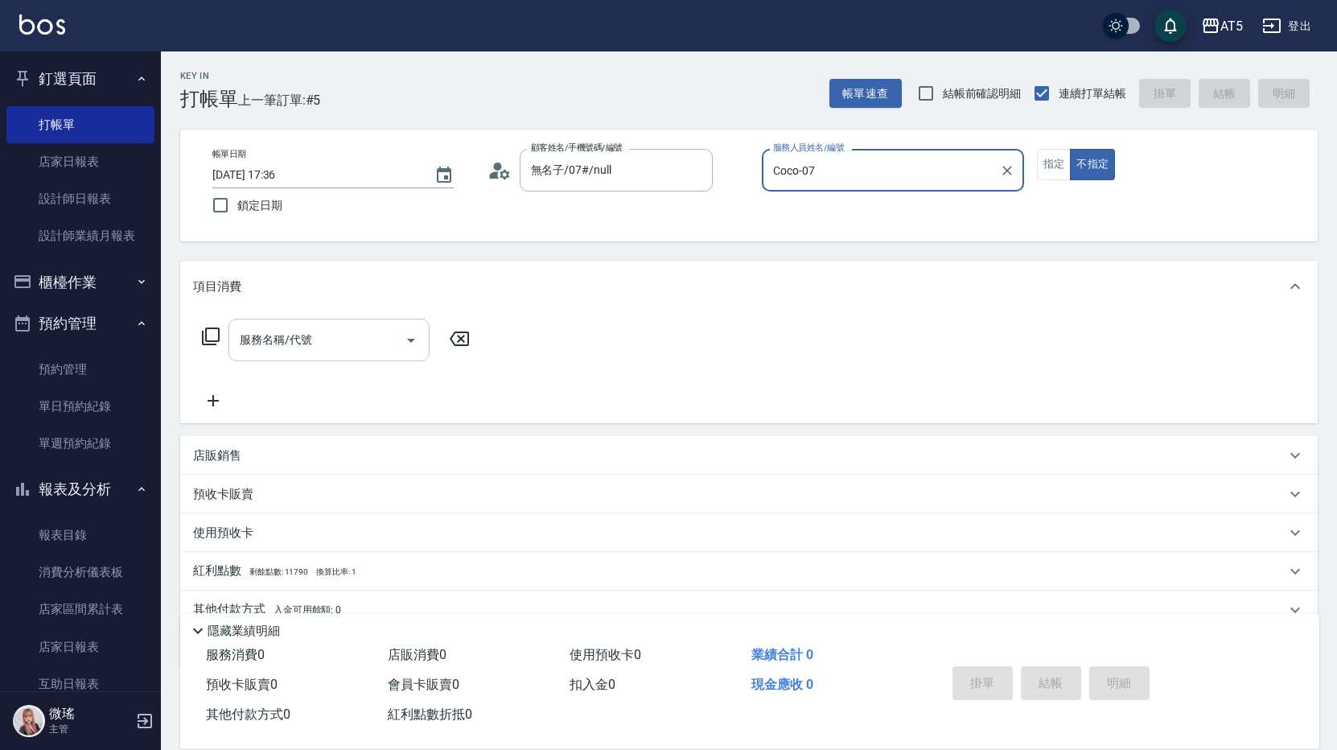
click at [358, 343] on input "服務名稱/代號" at bounding box center [317, 340] width 162 height 28
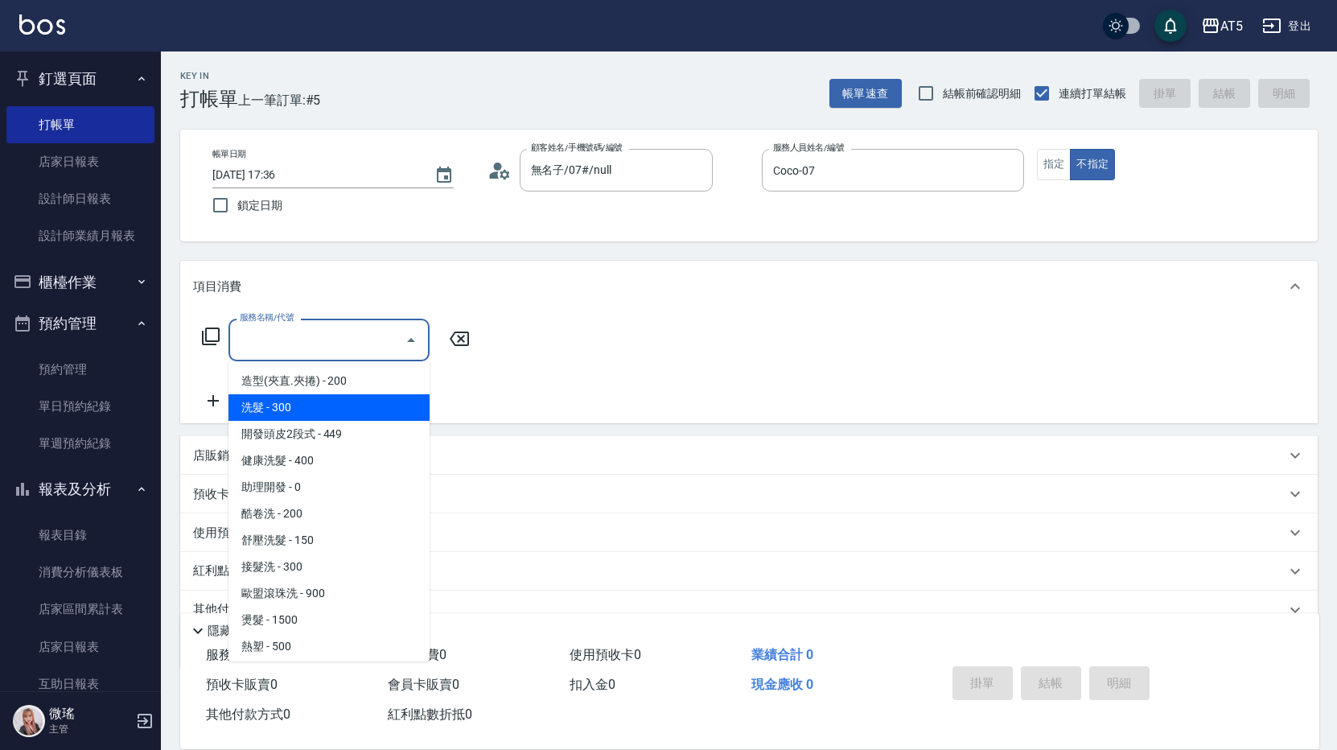
click at [334, 407] on span "洗髮 - 300" at bounding box center [328, 407] width 201 height 27
type input "洗髮(201)"
type input "30"
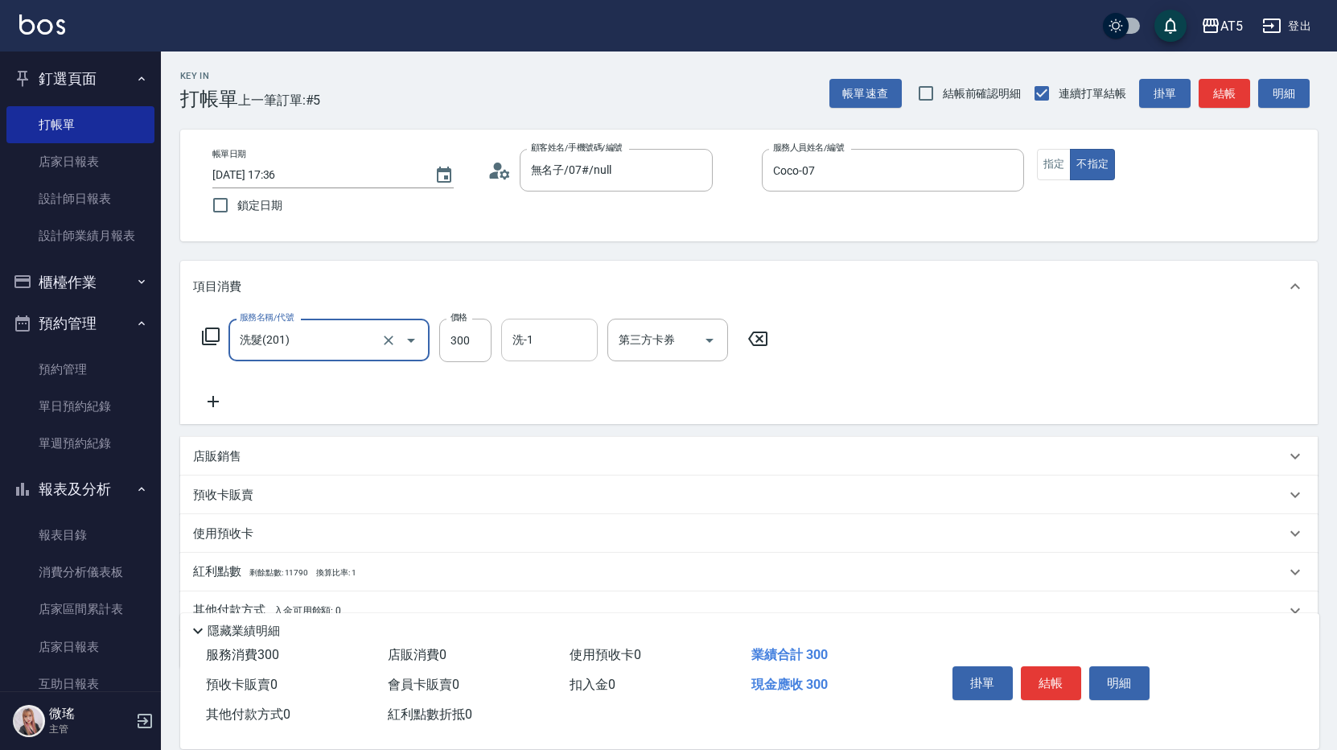
click at [515, 347] on div "洗-1 洗-1" at bounding box center [549, 340] width 97 height 43
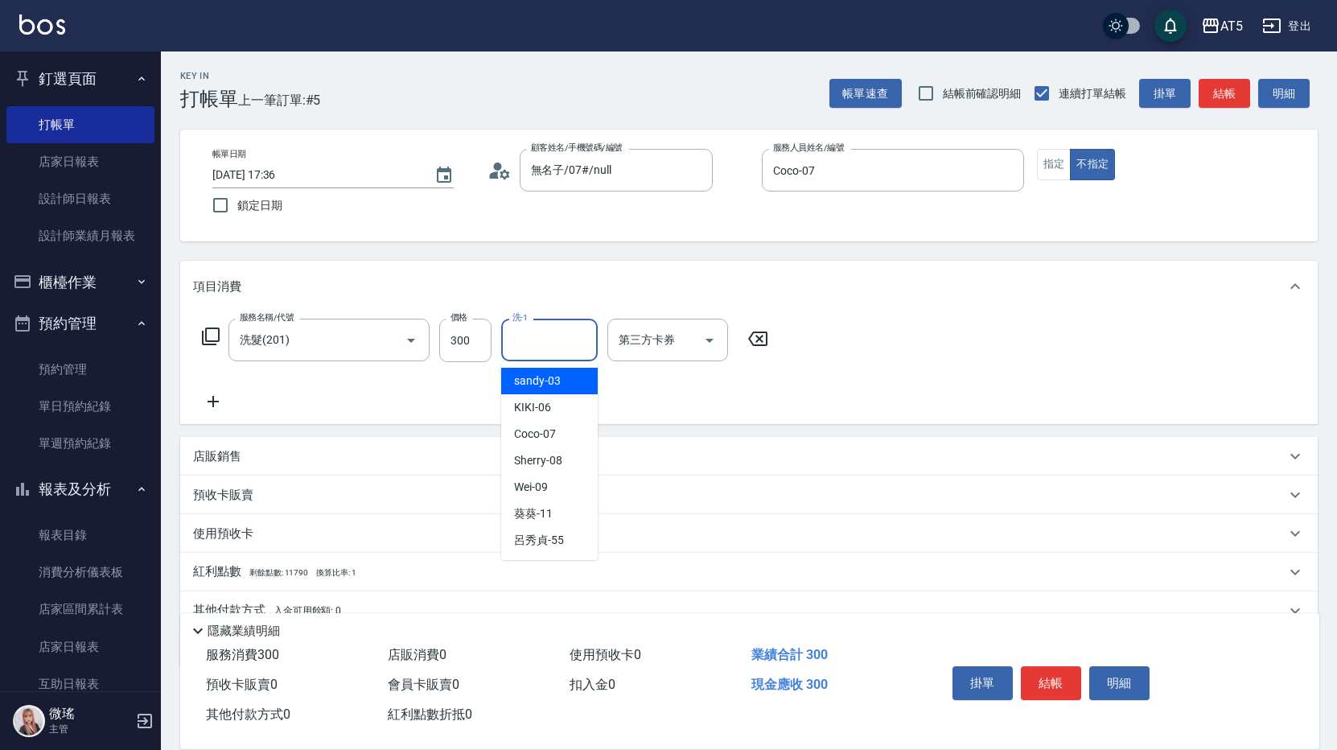
click at [515, 347] on div "洗-1 洗-1" at bounding box center [549, 340] width 97 height 43
click at [565, 382] on div "sandy -03" at bounding box center [549, 381] width 97 height 27
type input "sandy-03"
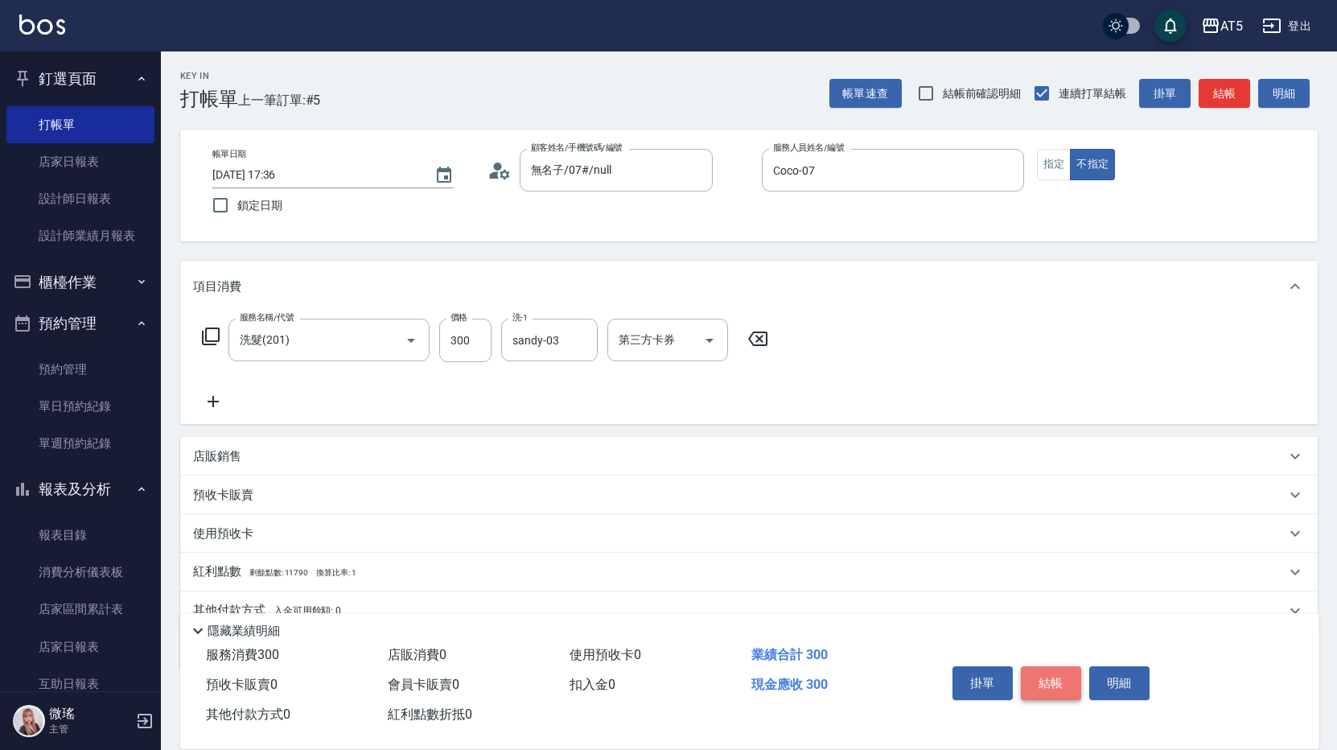
click at [1061, 666] on button "結帳" at bounding box center [1051, 683] width 60 height 34
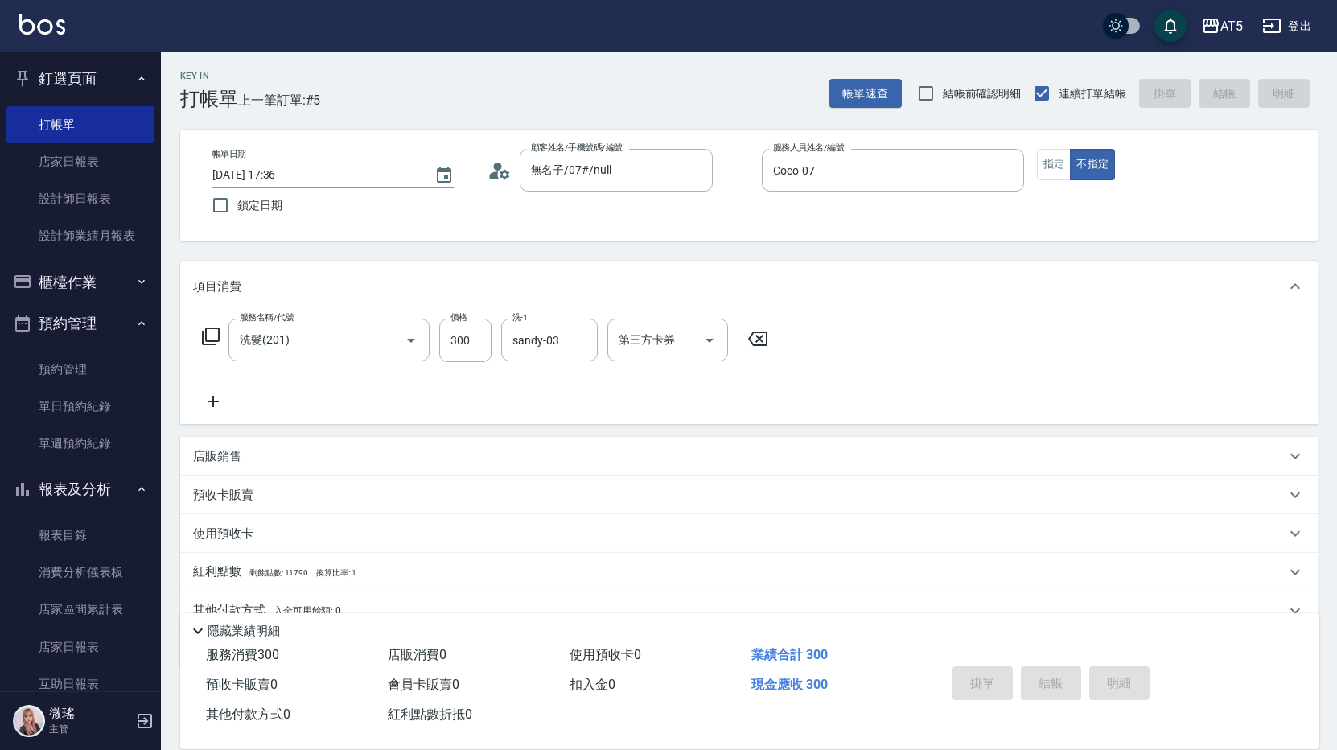
type input "[DATE] 17:55"
type input "0"
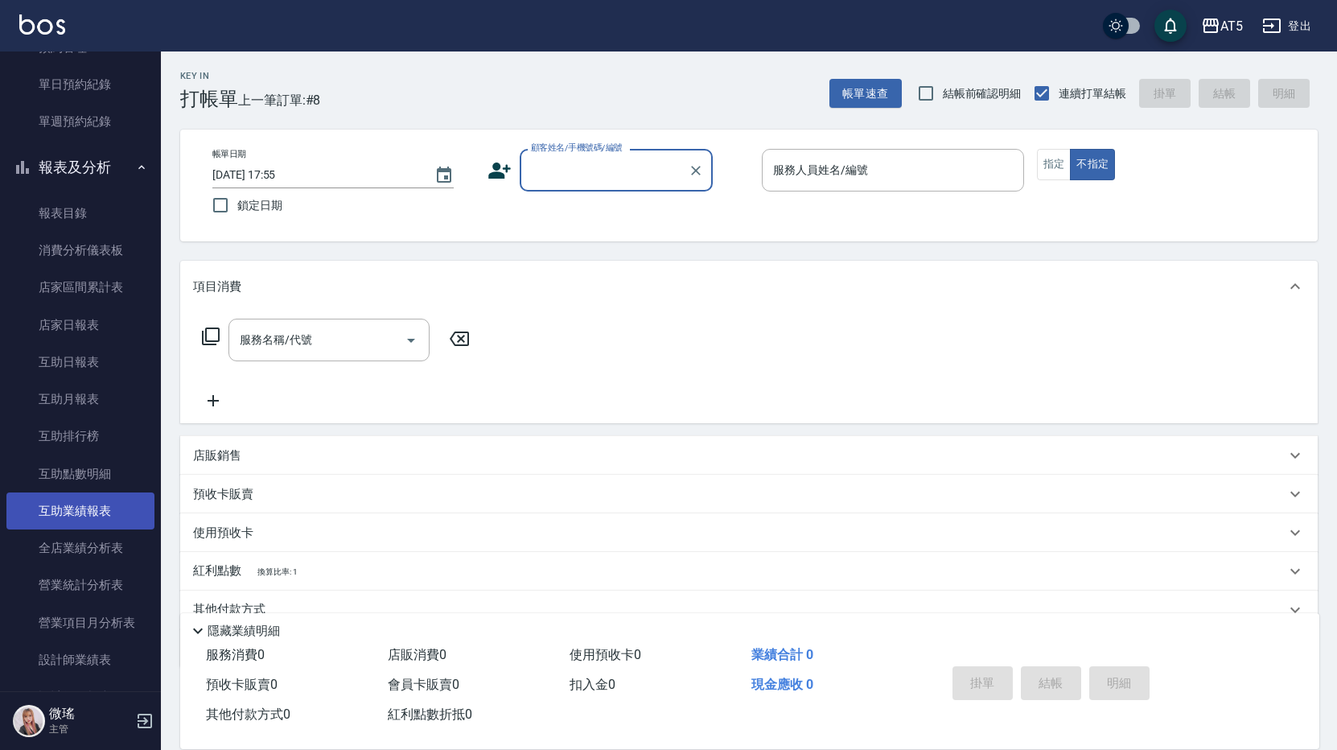
scroll to position [402, 0]
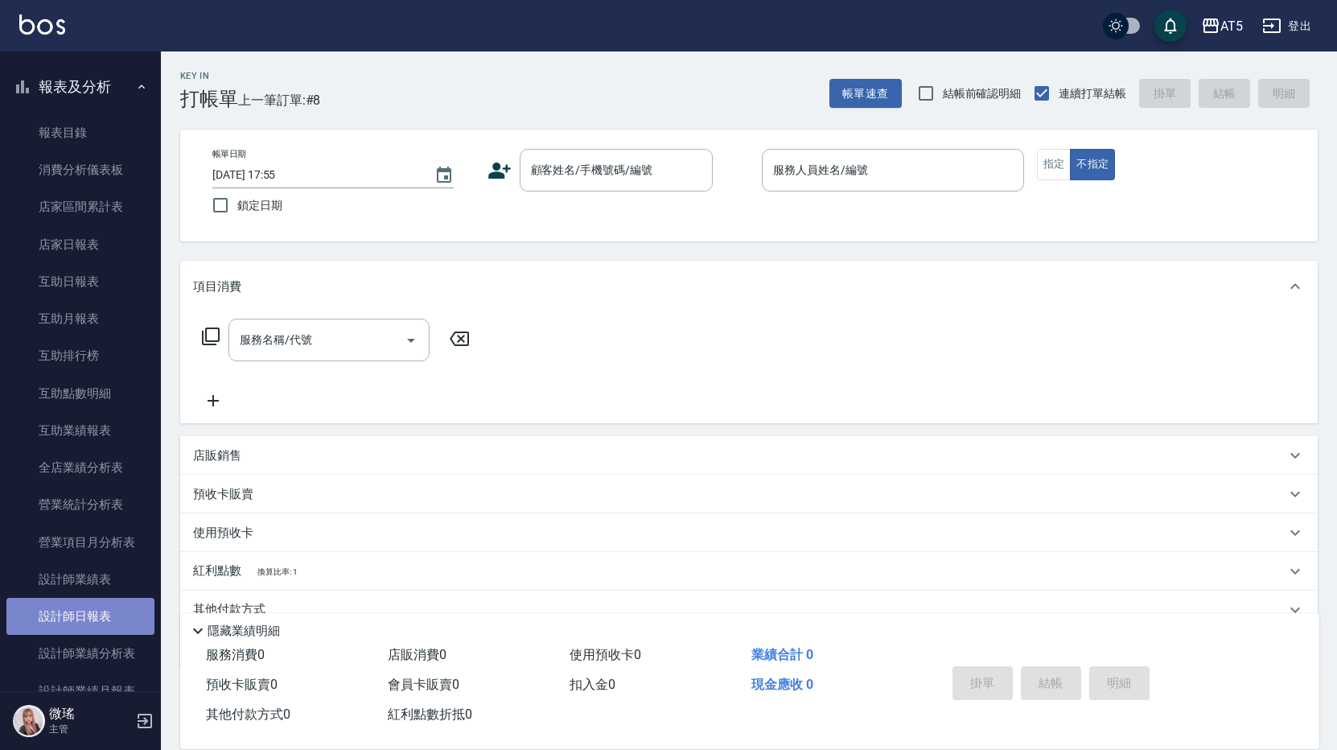
click at [101, 615] on link "設計師日報表" at bounding box center [80, 616] width 148 height 37
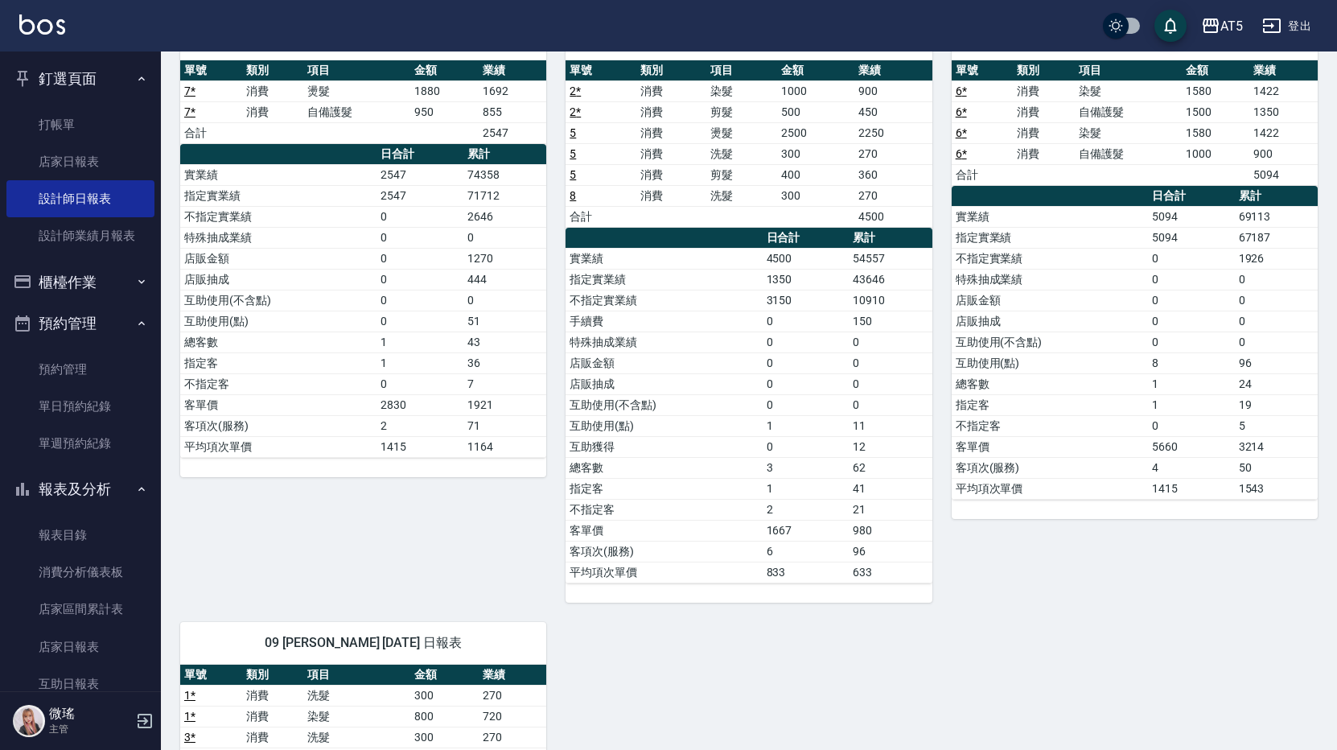
click at [105, 105] on ul "打帳單 店家日報表 設計師日報表 設計師業績月報表" at bounding box center [80, 181] width 148 height 162
click at [105, 113] on link "打帳單" at bounding box center [80, 124] width 148 height 37
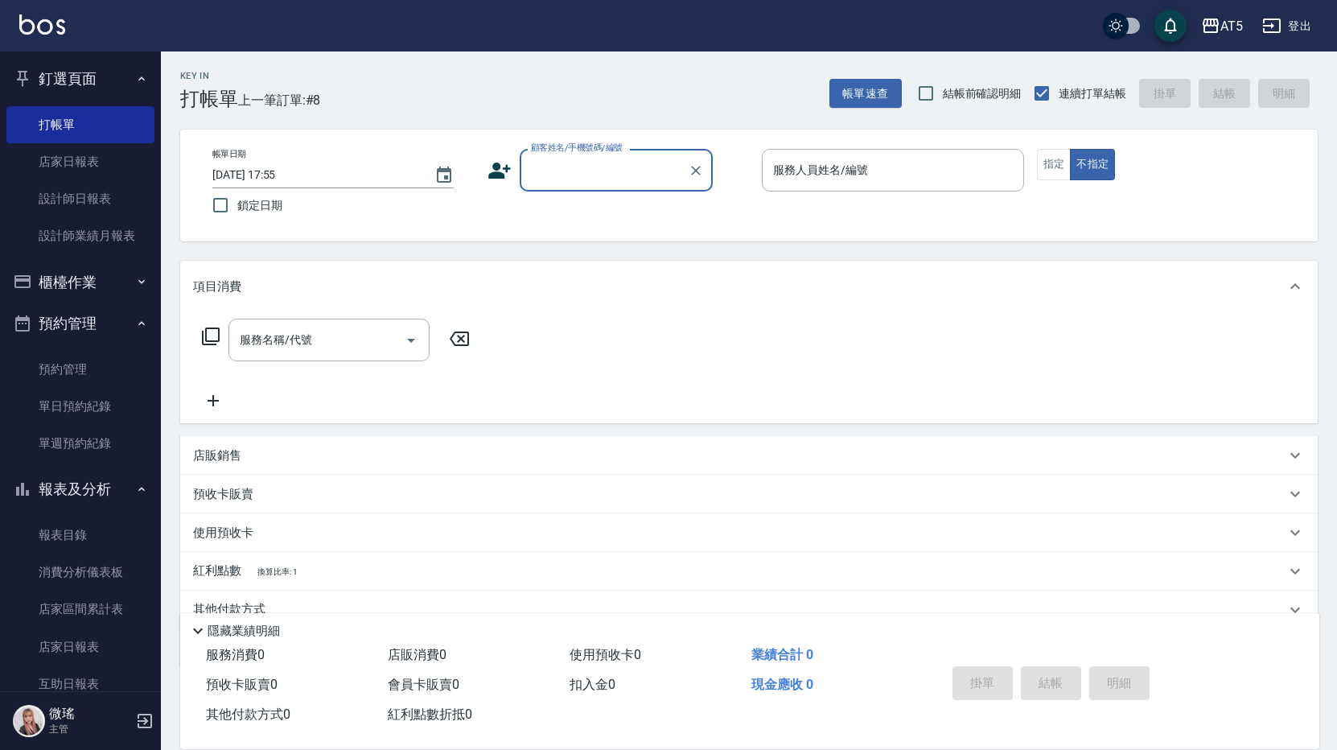
click at [632, 173] on input "顧客姓名/手機號碼/編號" at bounding box center [604, 170] width 154 height 28
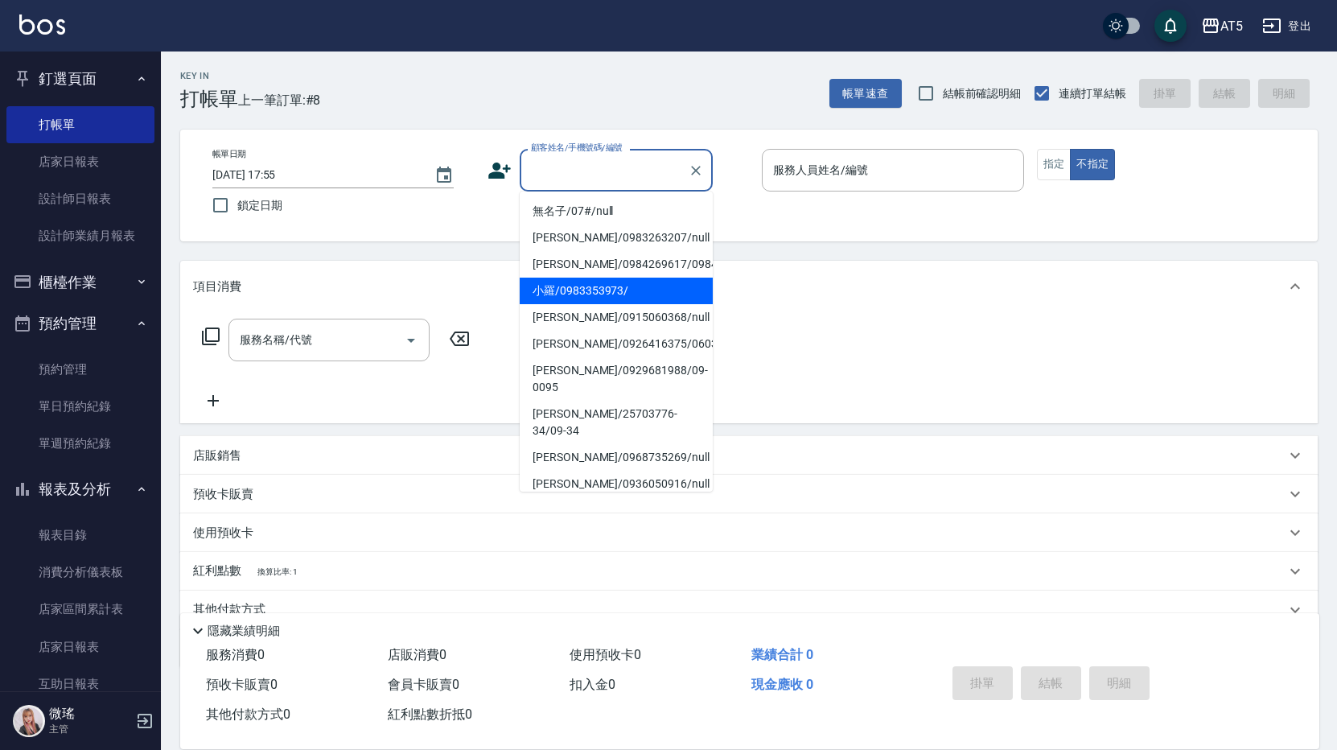
scroll to position [241, 0]
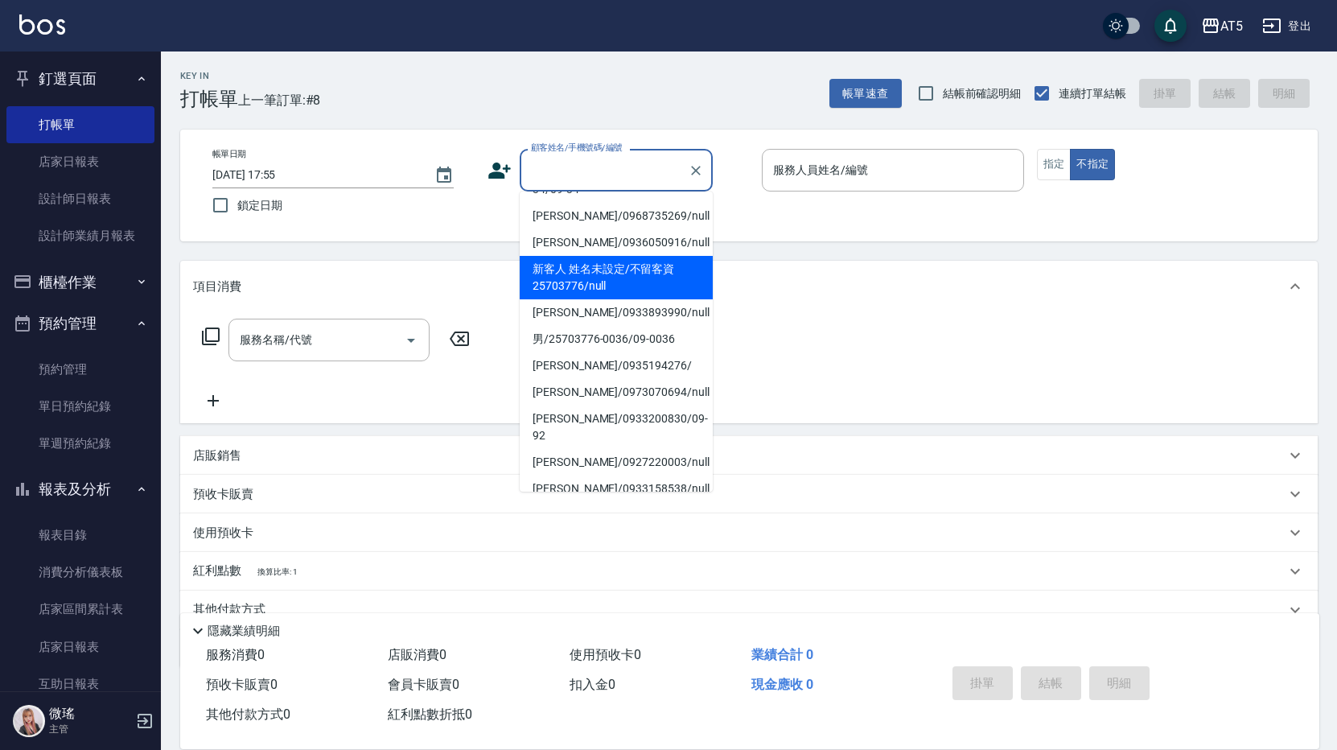
click at [602, 271] on li "新客人 姓名未設定/不留客資25703776/null" at bounding box center [616, 277] width 193 height 43
type input "新客人 姓名未設定/不留客資25703776/null"
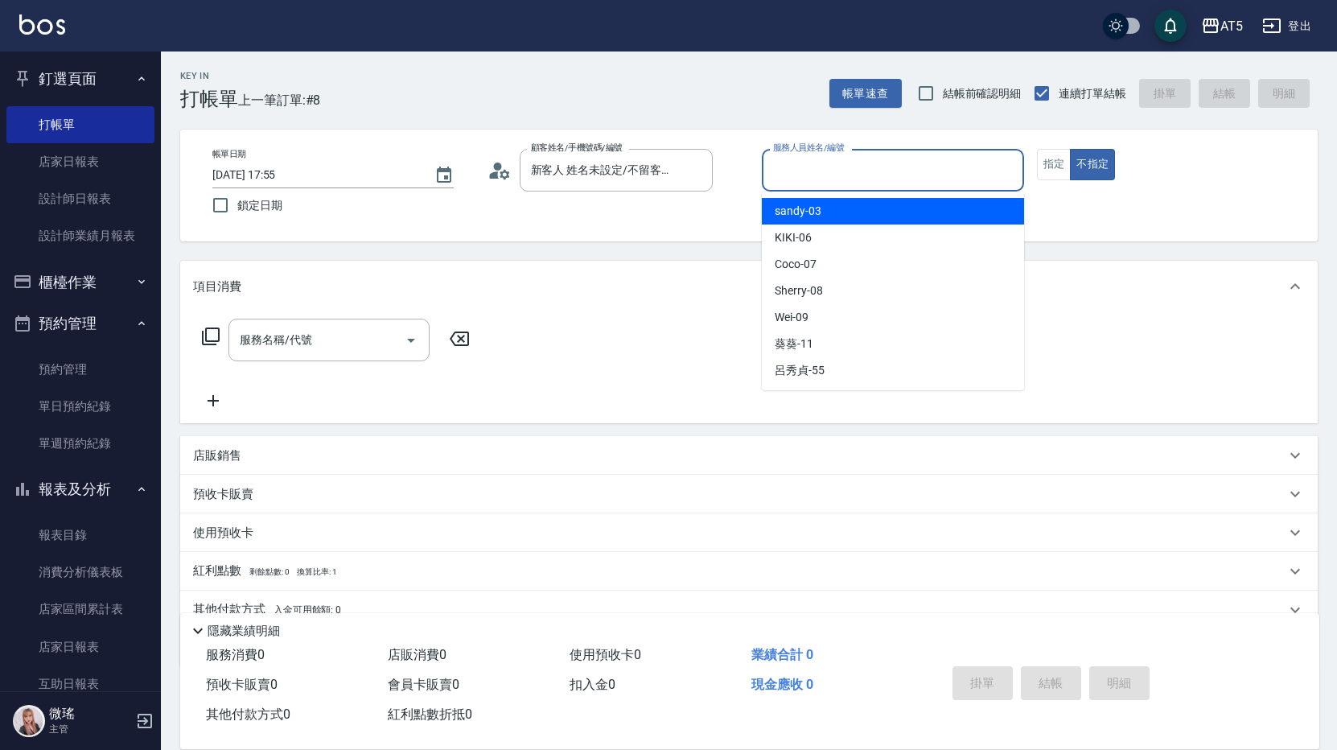
click at [841, 179] on input "服務人員姓名/編號" at bounding box center [893, 170] width 248 height 28
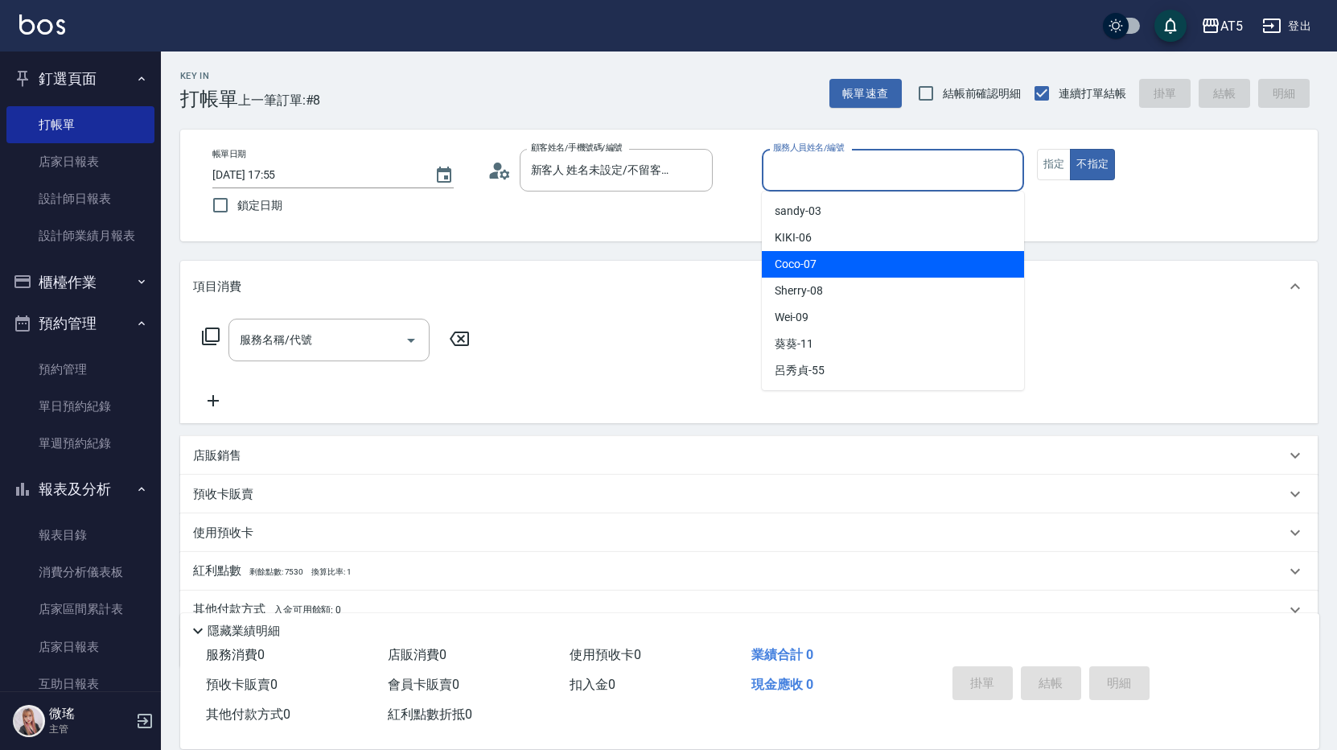
click at [821, 263] on div "Coco -07" at bounding box center [893, 264] width 262 height 27
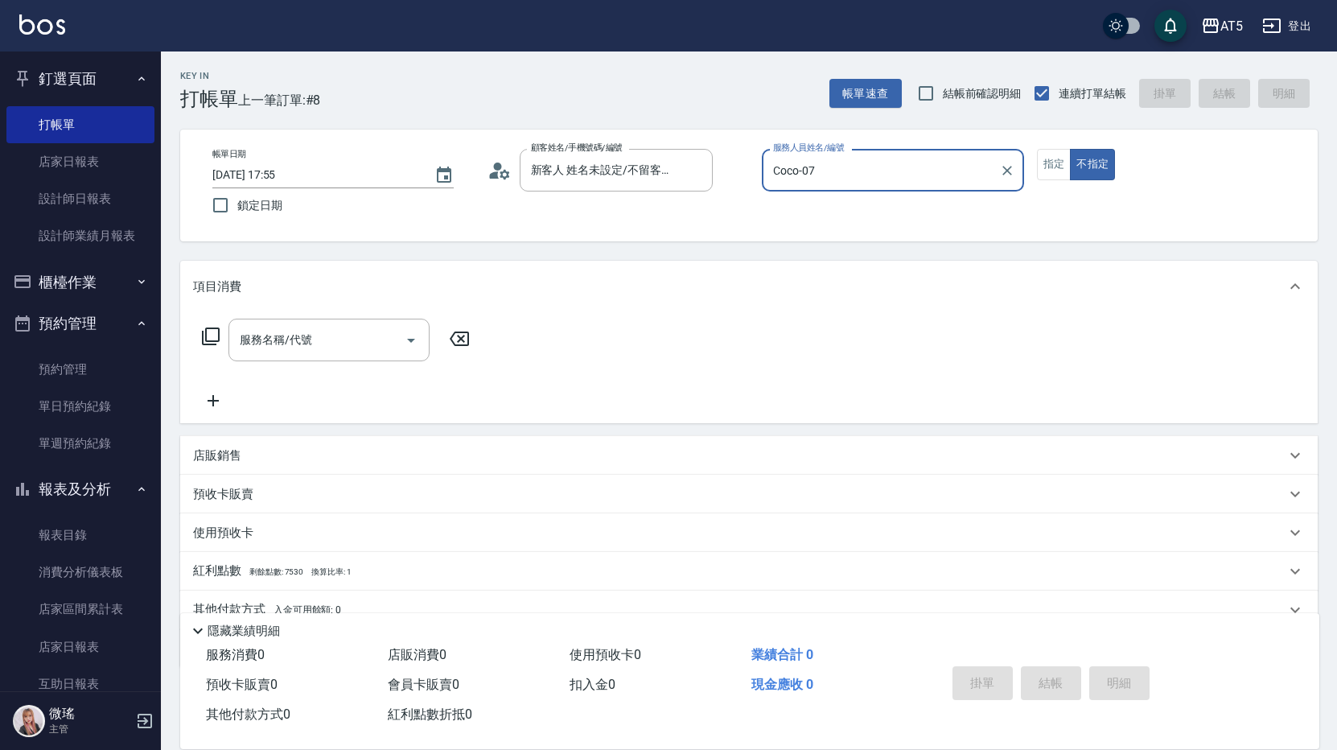
click at [830, 191] on div "Coco-07 服務人員姓名/編號" at bounding box center [893, 170] width 262 height 43
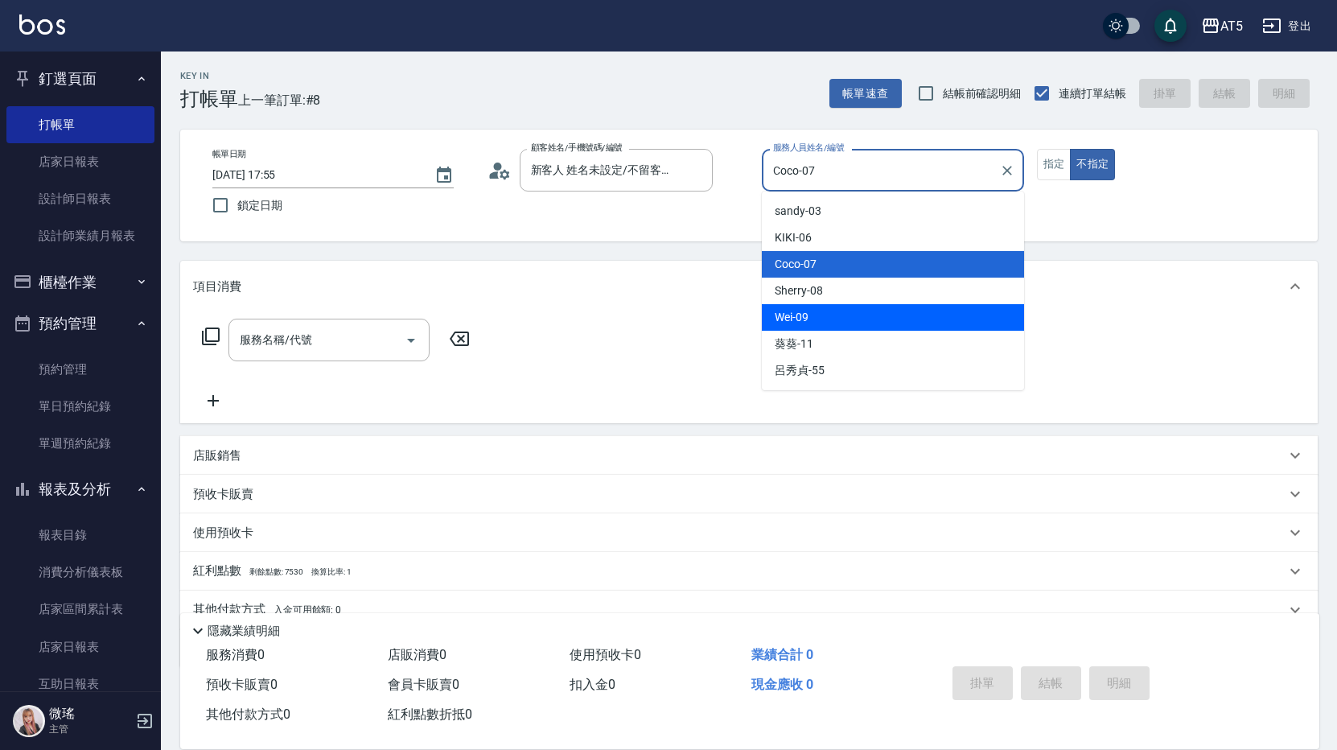
click at [832, 316] on div "Wei -09" at bounding box center [893, 317] width 262 height 27
type input "Wei-09"
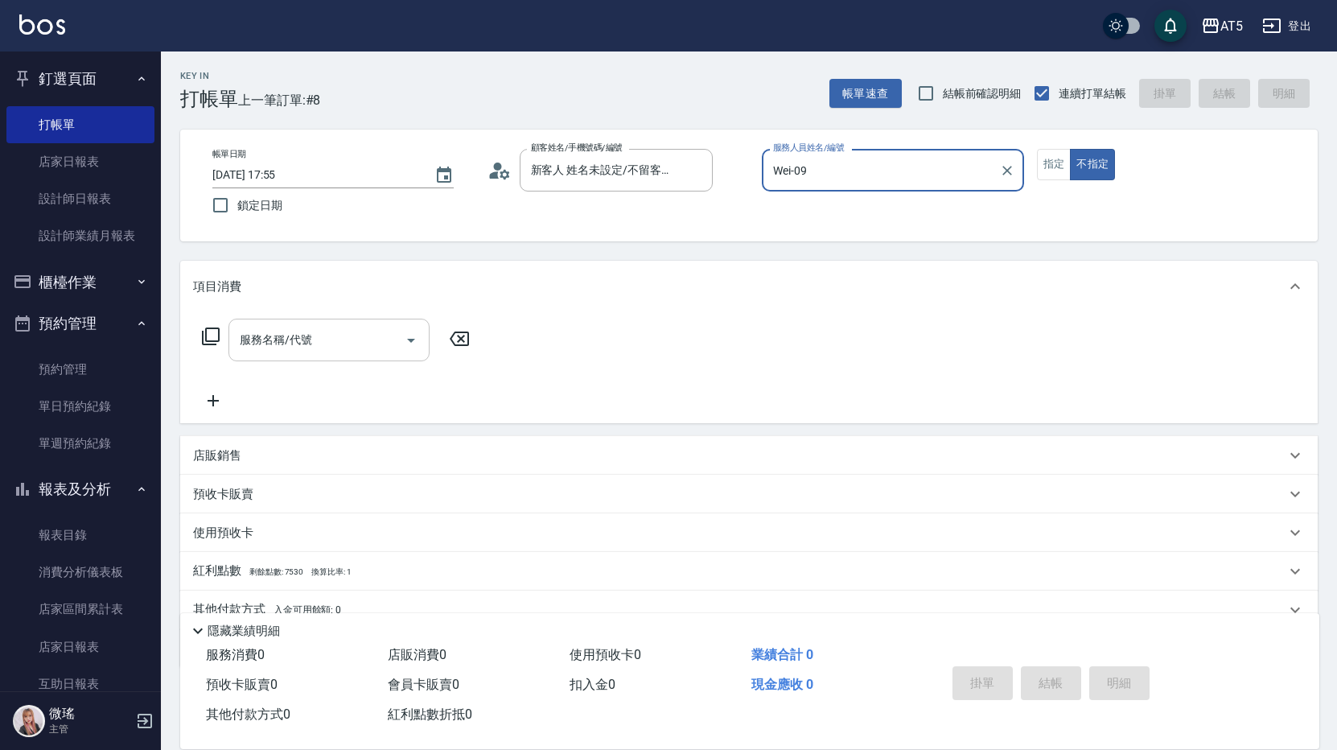
click at [359, 348] on input "服務名稱/代號" at bounding box center [317, 340] width 162 height 28
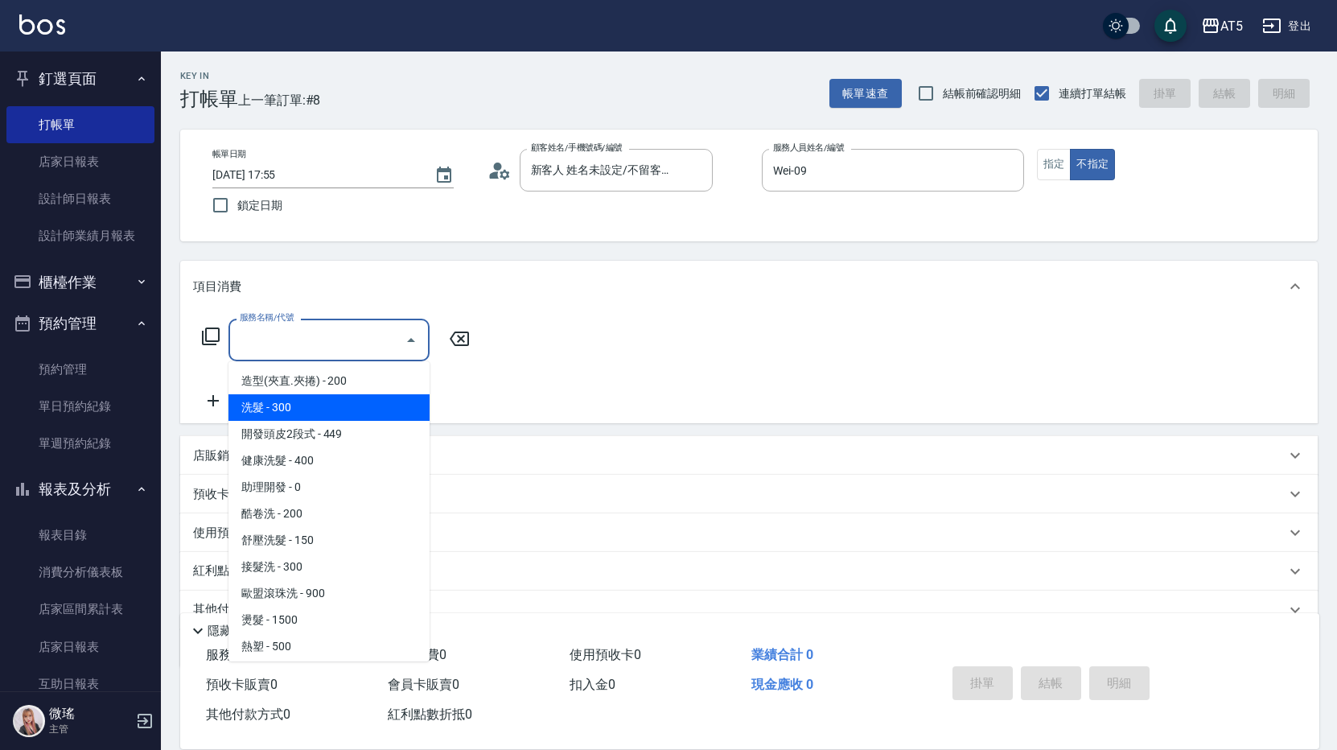
click at [333, 411] on span "洗髮 - 300" at bounding box center [328, 407] width 201 height 27
type input "洗髮(201)"
type input "30"
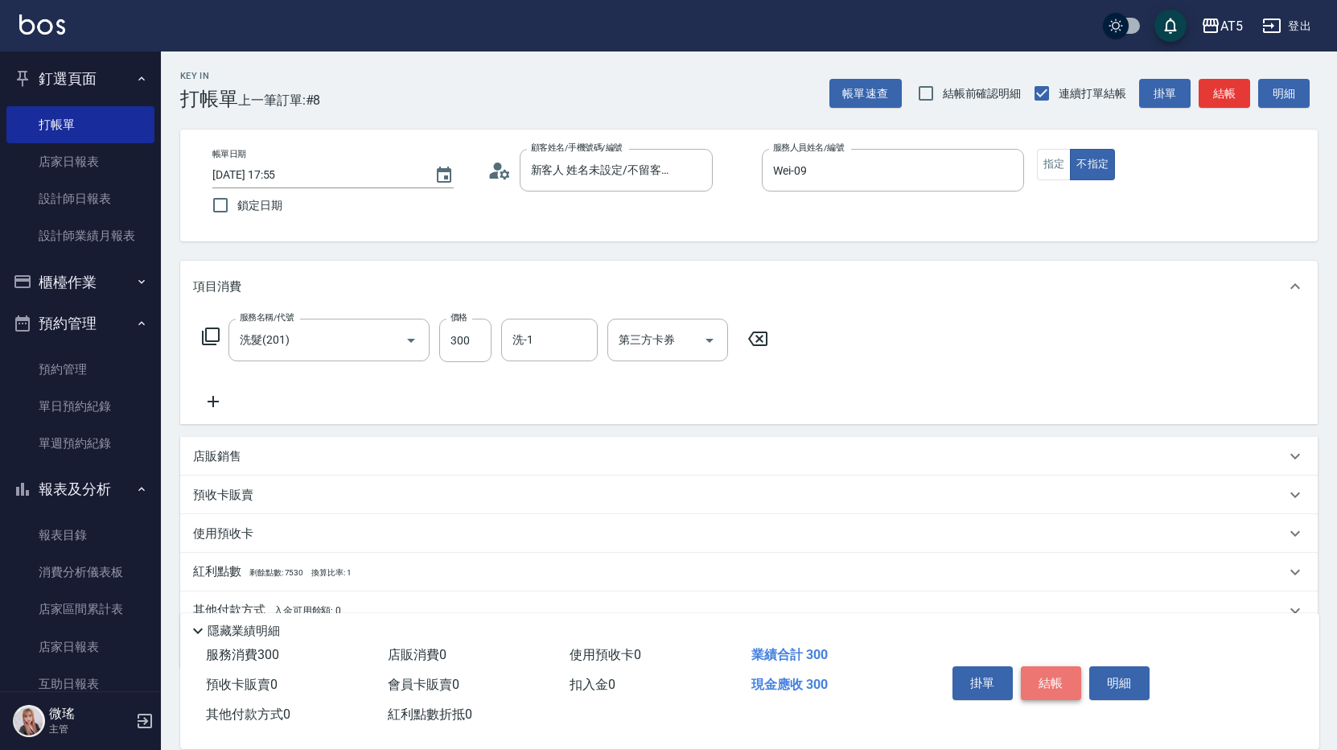
click at [1054, 680] on button "結帳" at bounding box center [1051, 683] width 60 height 34
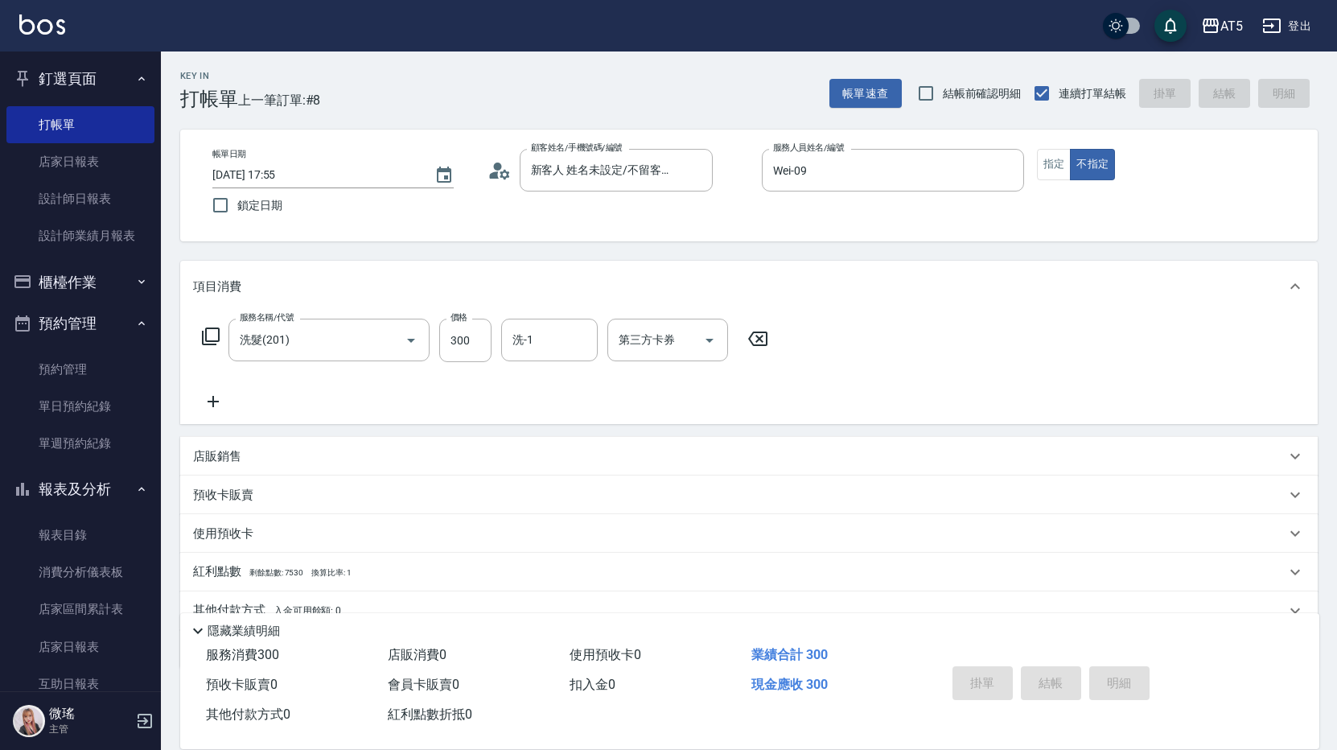
type input "[DATE] 18:19"
type input "0"
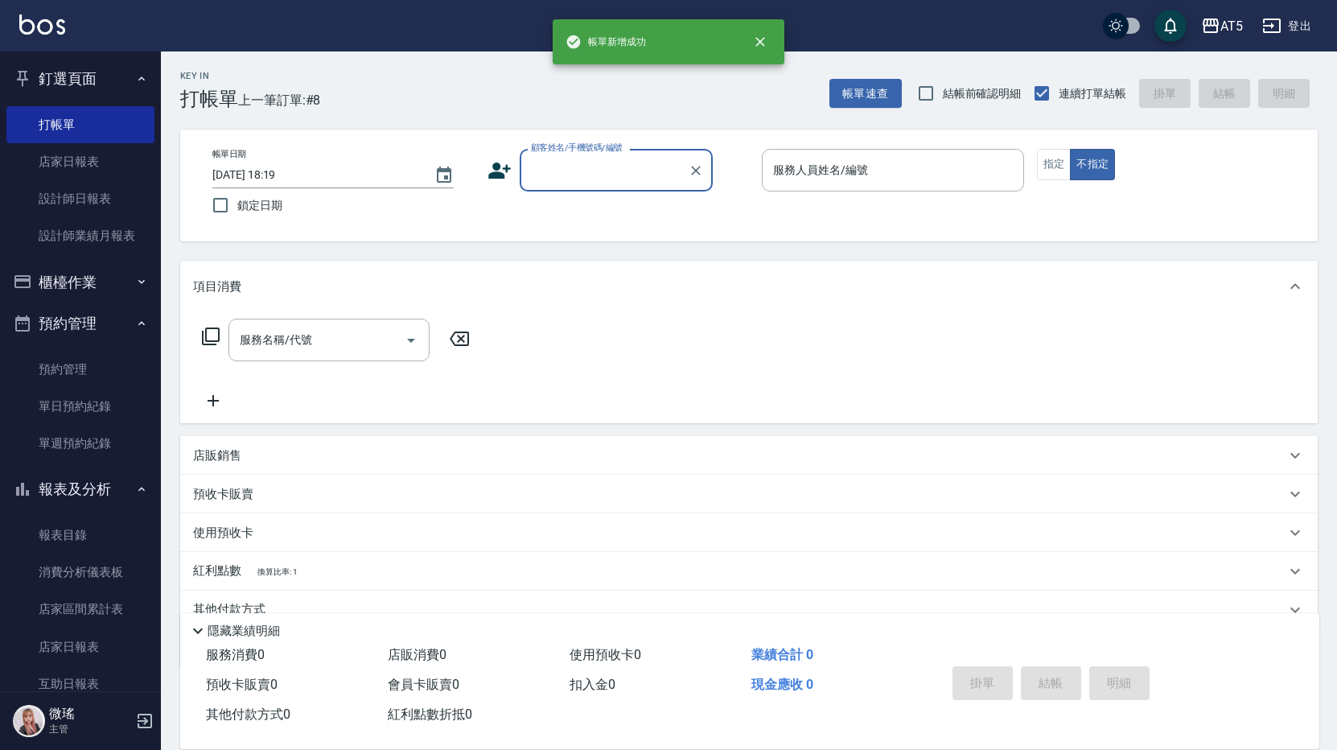
scroll to position [0, 0]
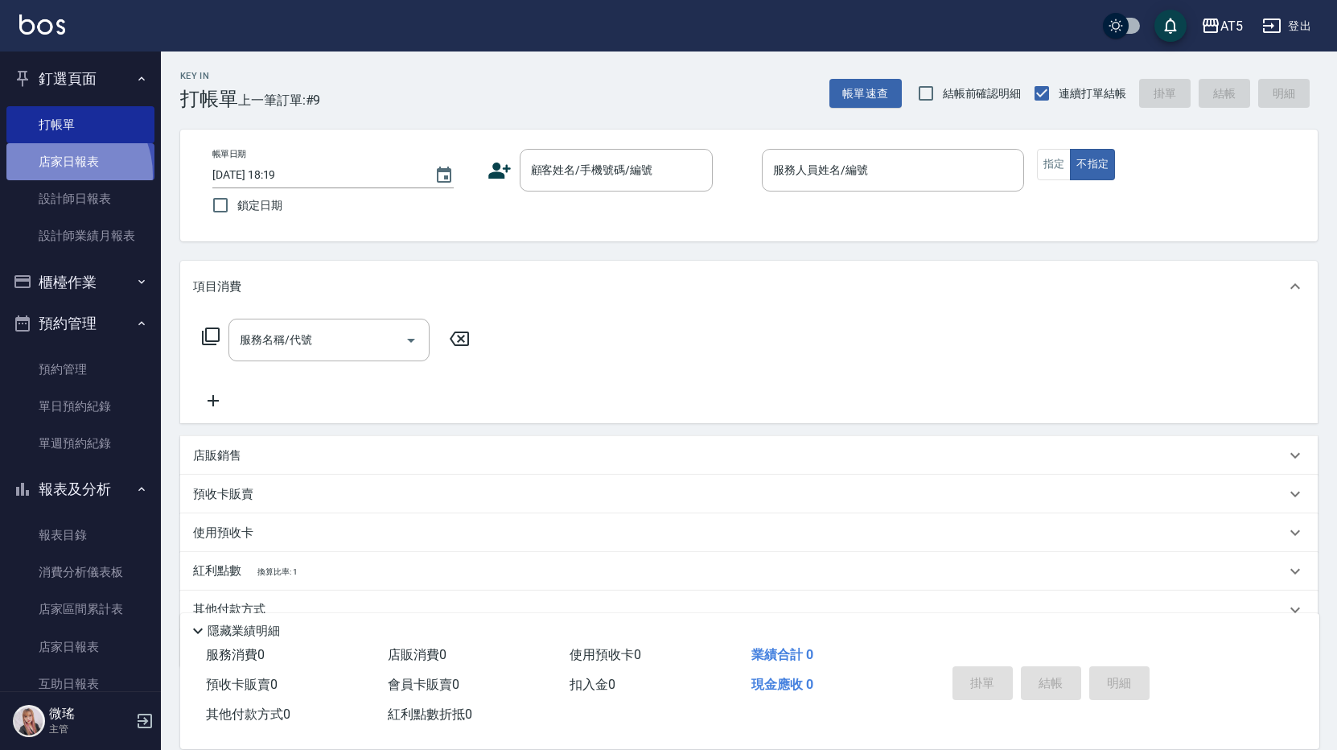
click at [59, 175] on link "店家日報表" at bounding box center [80, 161] width 148 height 37
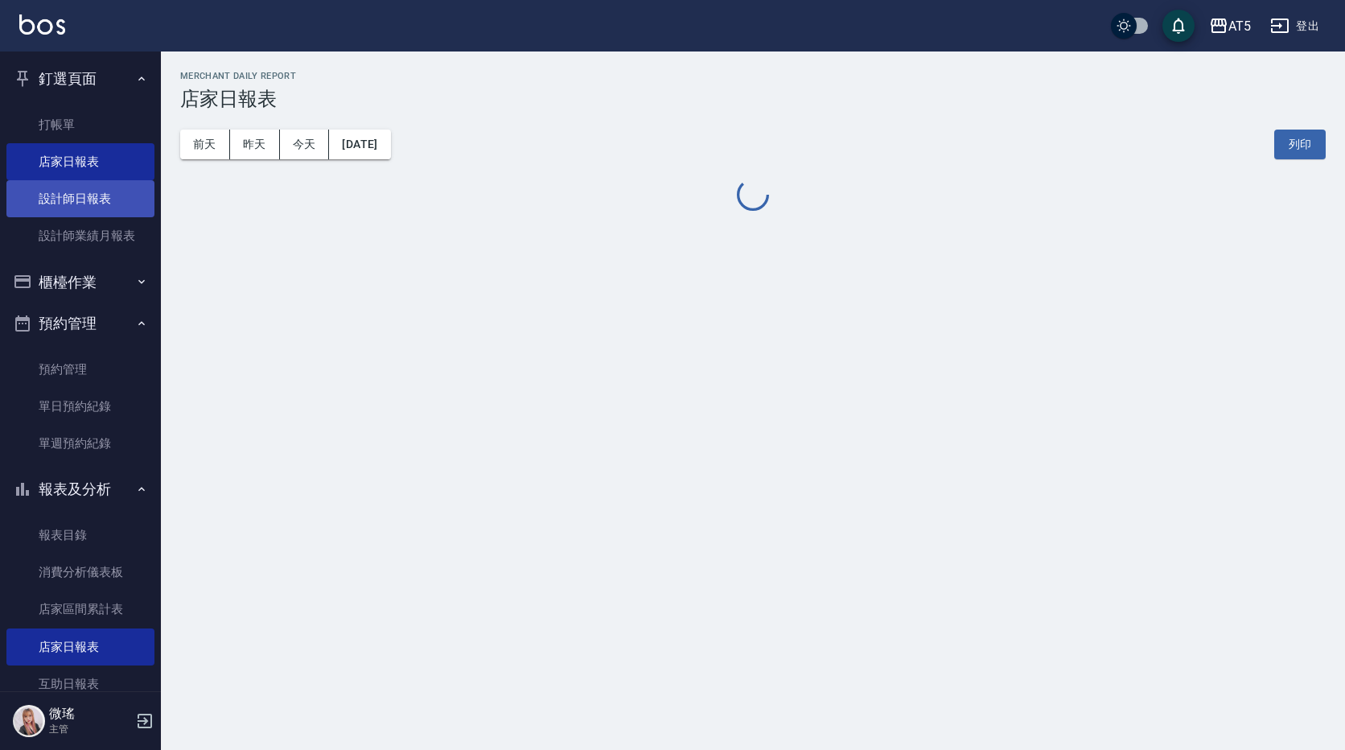
click at [76, 204] on link "設計師日報表" at bounding box center [80, 198] width 148 height 37
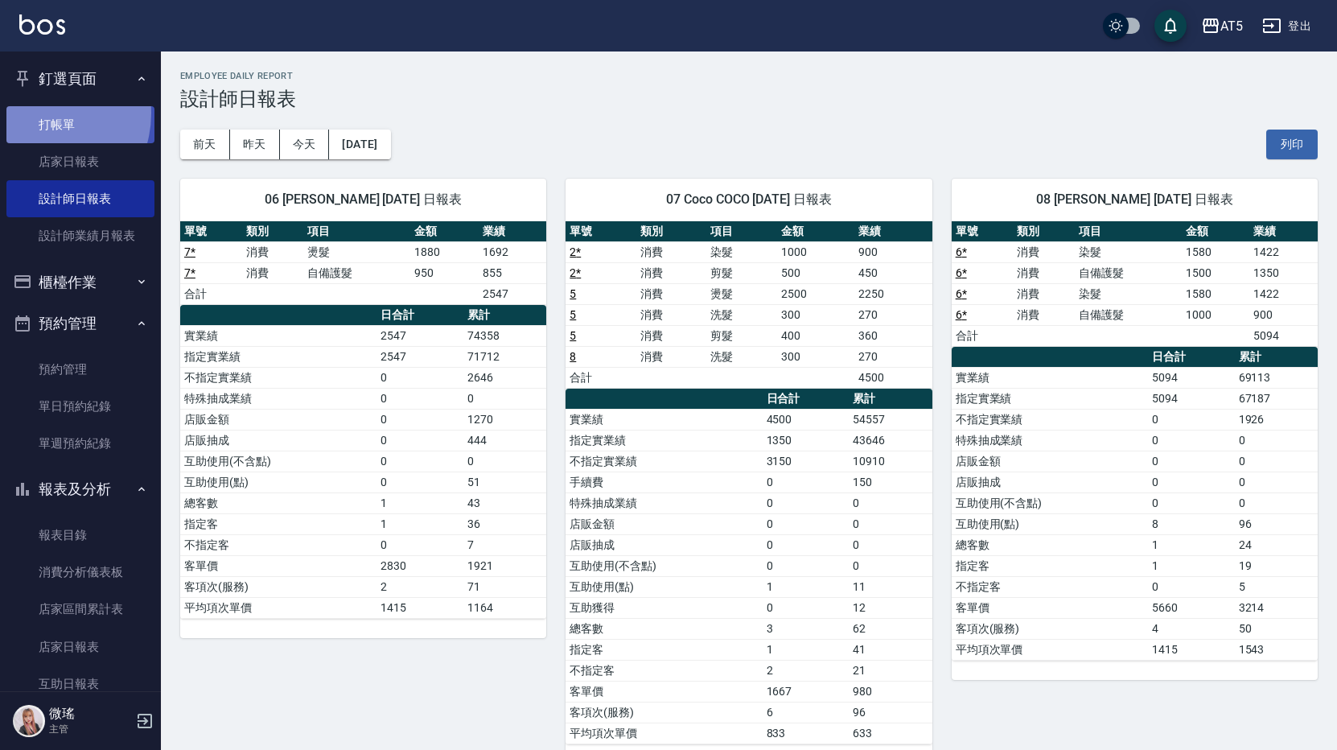
click at [38, 113] on link "打帳單" at bounding box center [80, 124] width 148 height 37
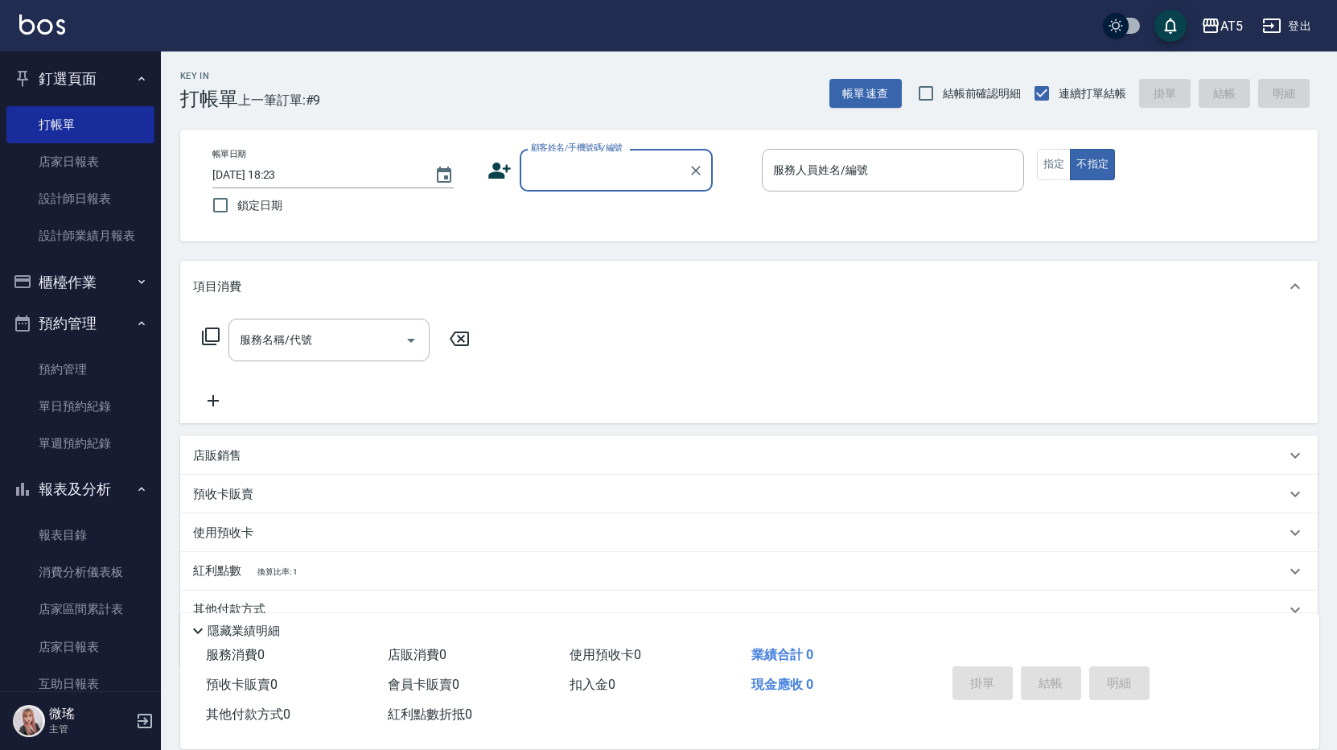
click at [598, 167] on input "顧客姓名/手機號碼/編號" at bounding box center [604, 170] width 154 height 28
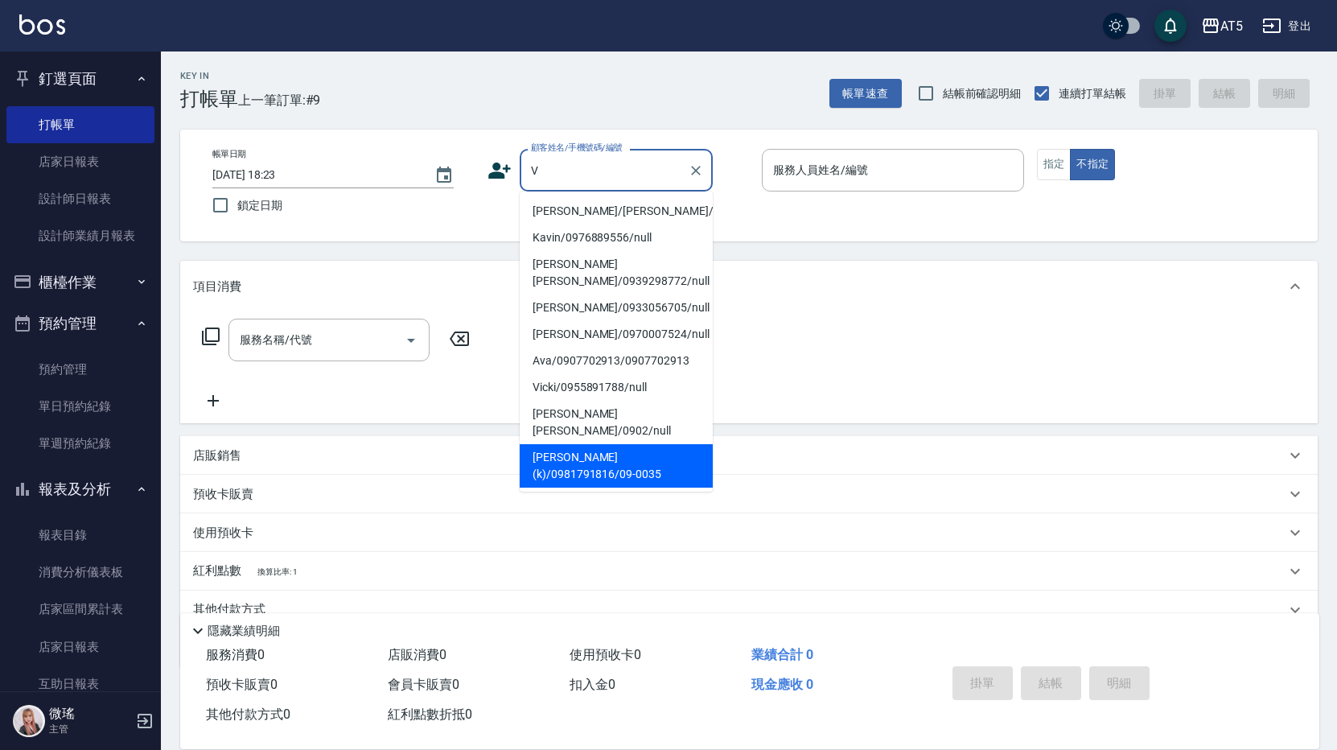
scroll to position [48, 0]
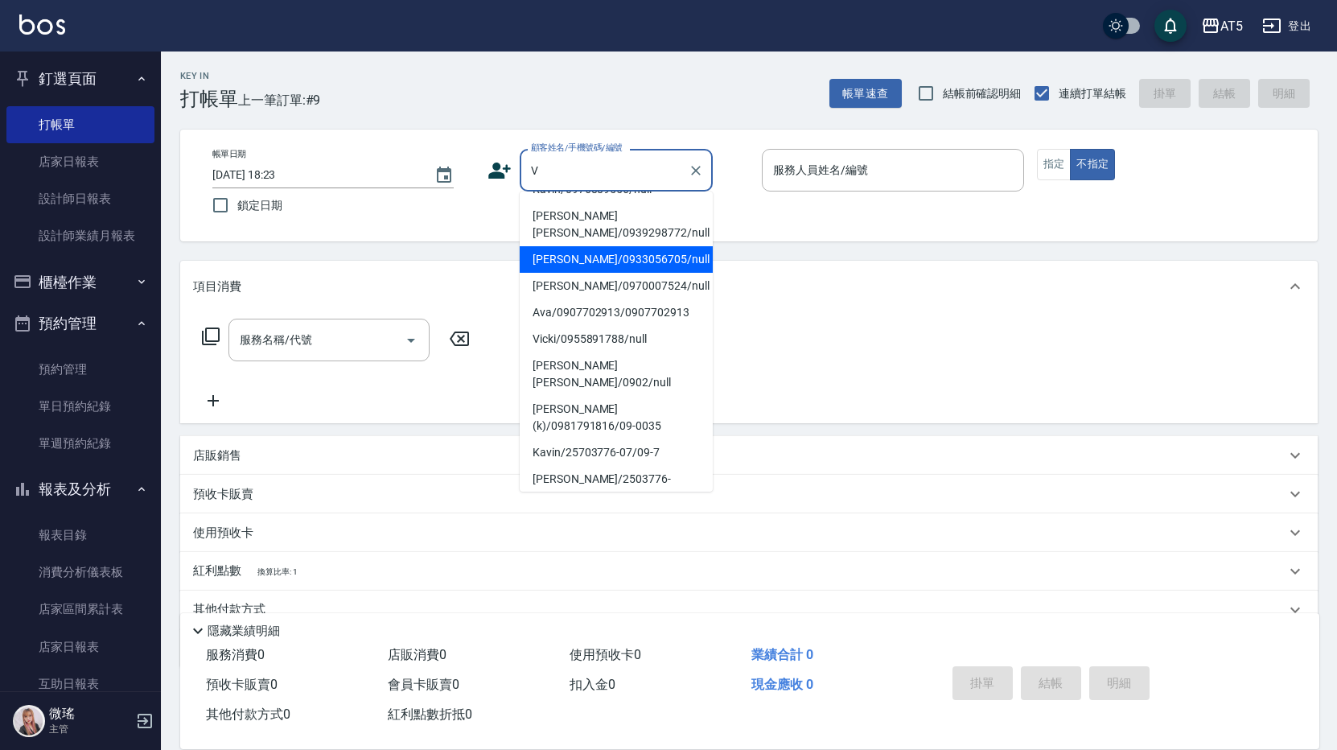
type input "V"
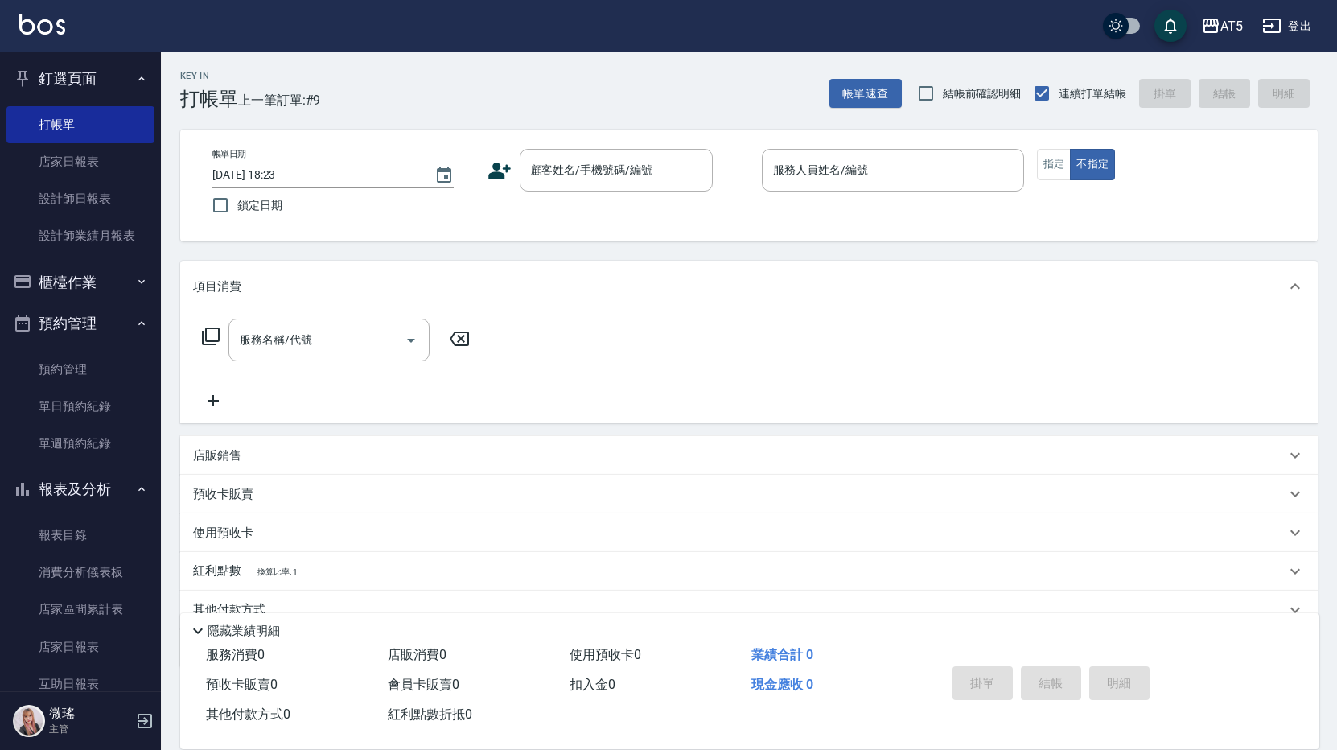
click at [496, 167] on icon at bounding box center [499, 170] width 23 height 16
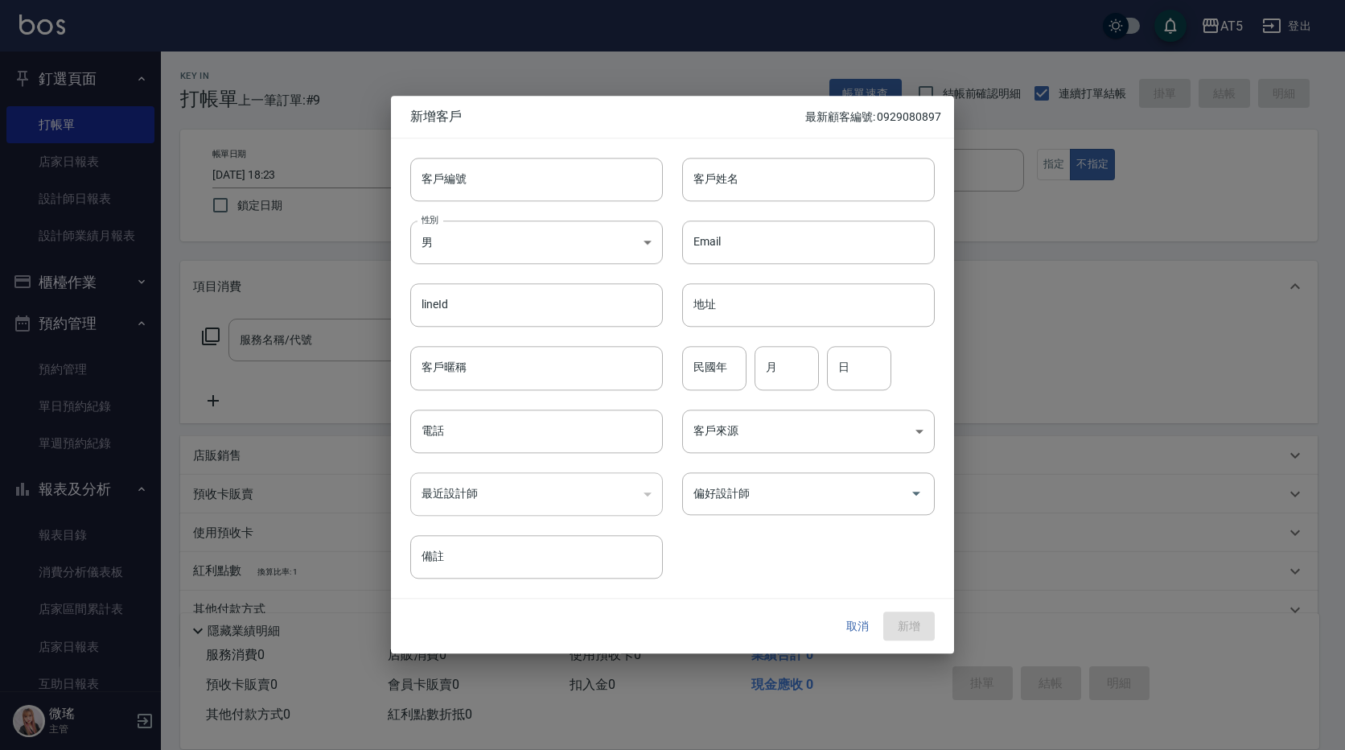
click at [265, 413] on div at bounding box center [672, 375] width 1345 height 750
drag, startPoint x: 845, startPoint y: 631, endPoint x: 854, endPoint y: 628, distance: 9.9
click at [850, 630] on button "取消" at bounding box center [857, 626] width 51 height 30
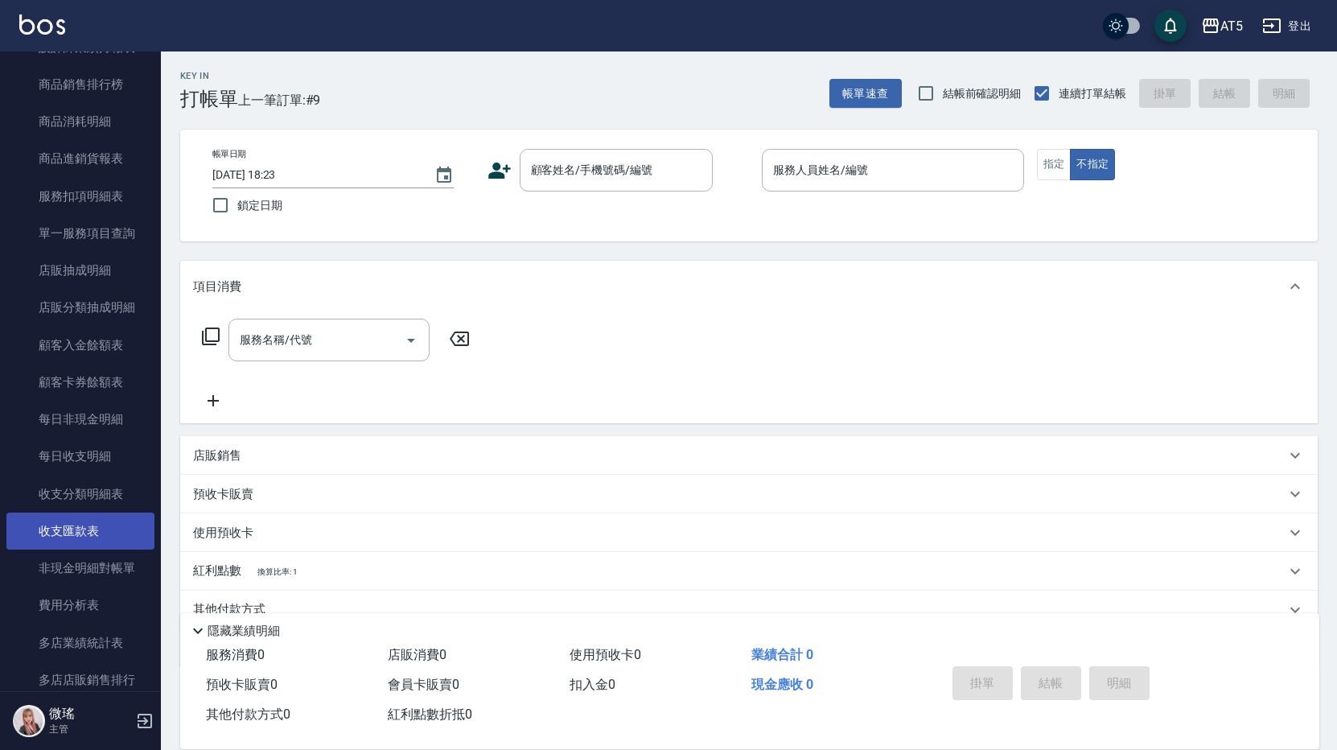
scroll to position [1244, 0]
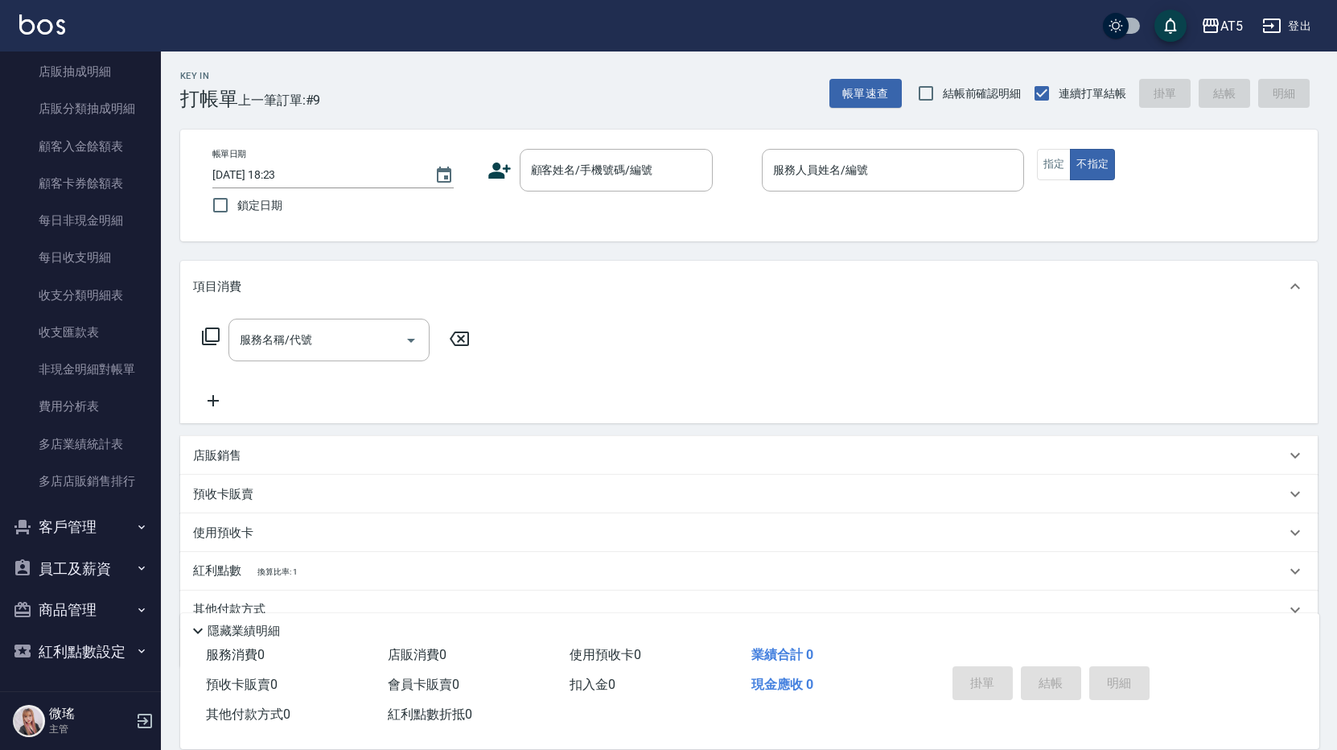
click at [84, 528] on button "客戶管理" at bounding box center [80, 527] width 148 height 42
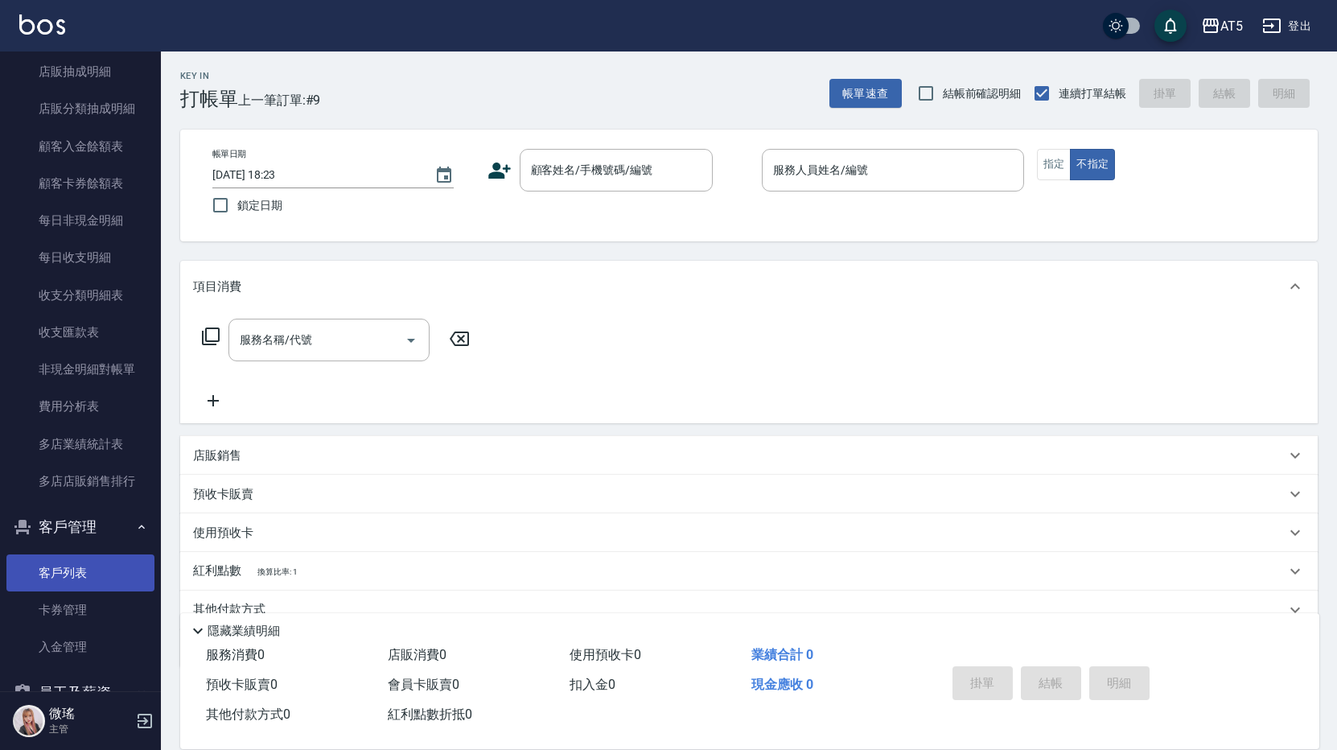
click at [87, 579] on link "客戶列表" at bounding box center [80, 572] width 148 height 37
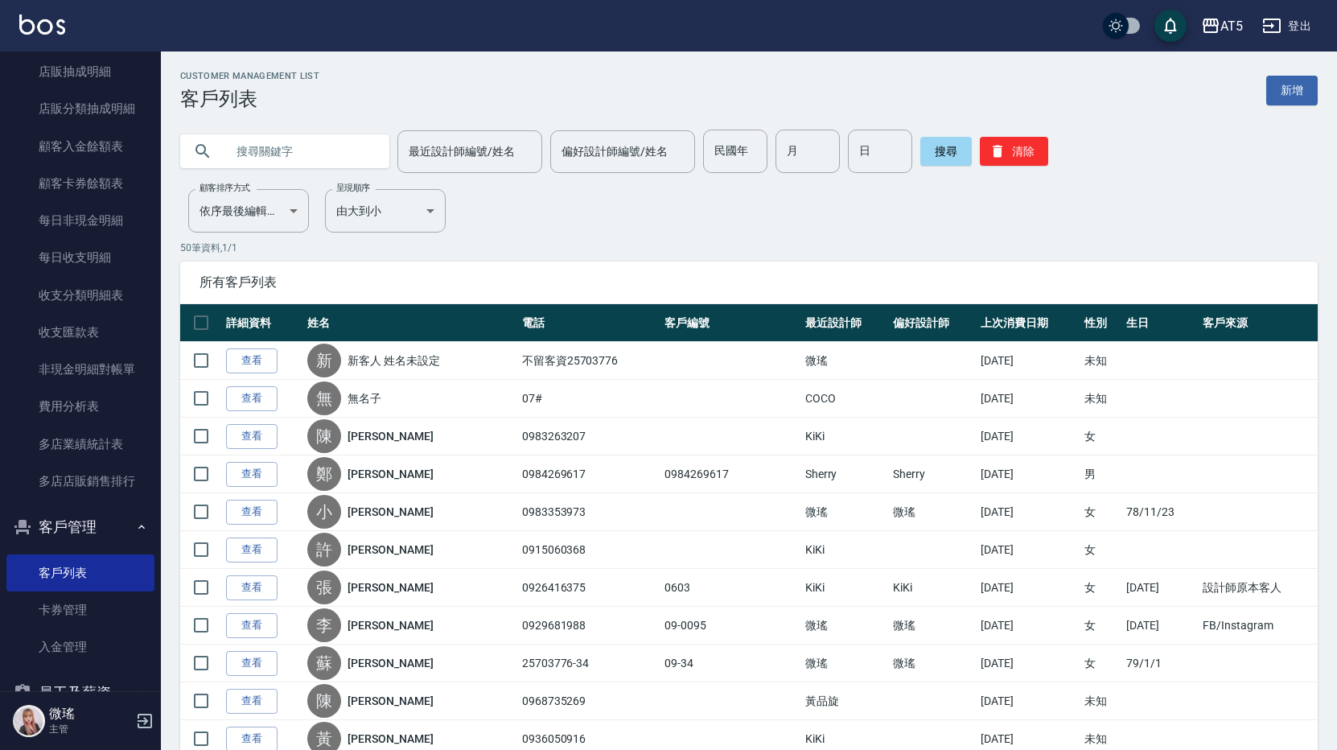
click at [312, 143] on input "text" at bounding box center [300, 150] width 151 height 43
type input "V"
type input "v"
drag, startPoint x: 948, startPoint y: 154, endPoint x: 939, endPoint y: 154, distance: 9.7
click at [947, 154] on button "搜尋" at bounding box center [945, 151] width 51 height 29
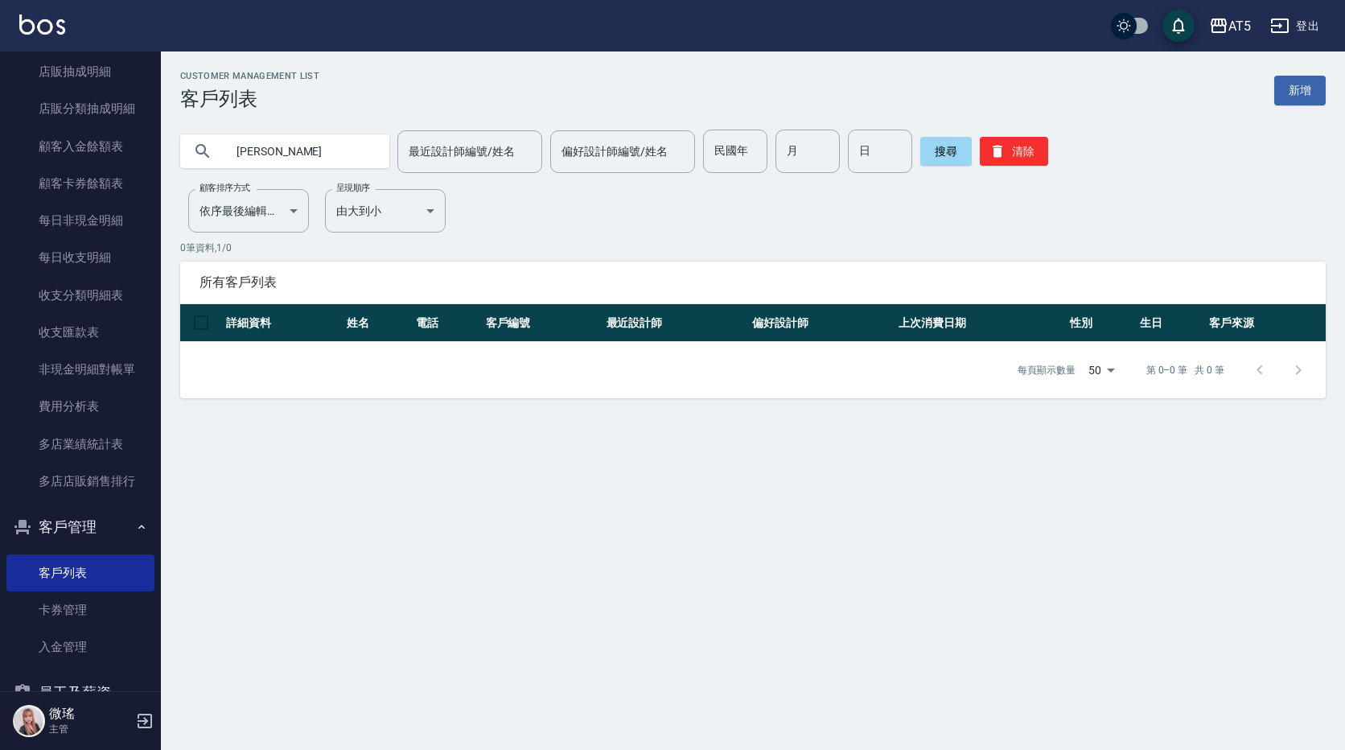
click at [304, 156] on input "[PERSON_NAME]" at bounding box center [300, 150] width 151 height 43
type input "V"
click at [954, 158] on button "搜尋" at bounding box center [945, 151] width 51 height 29
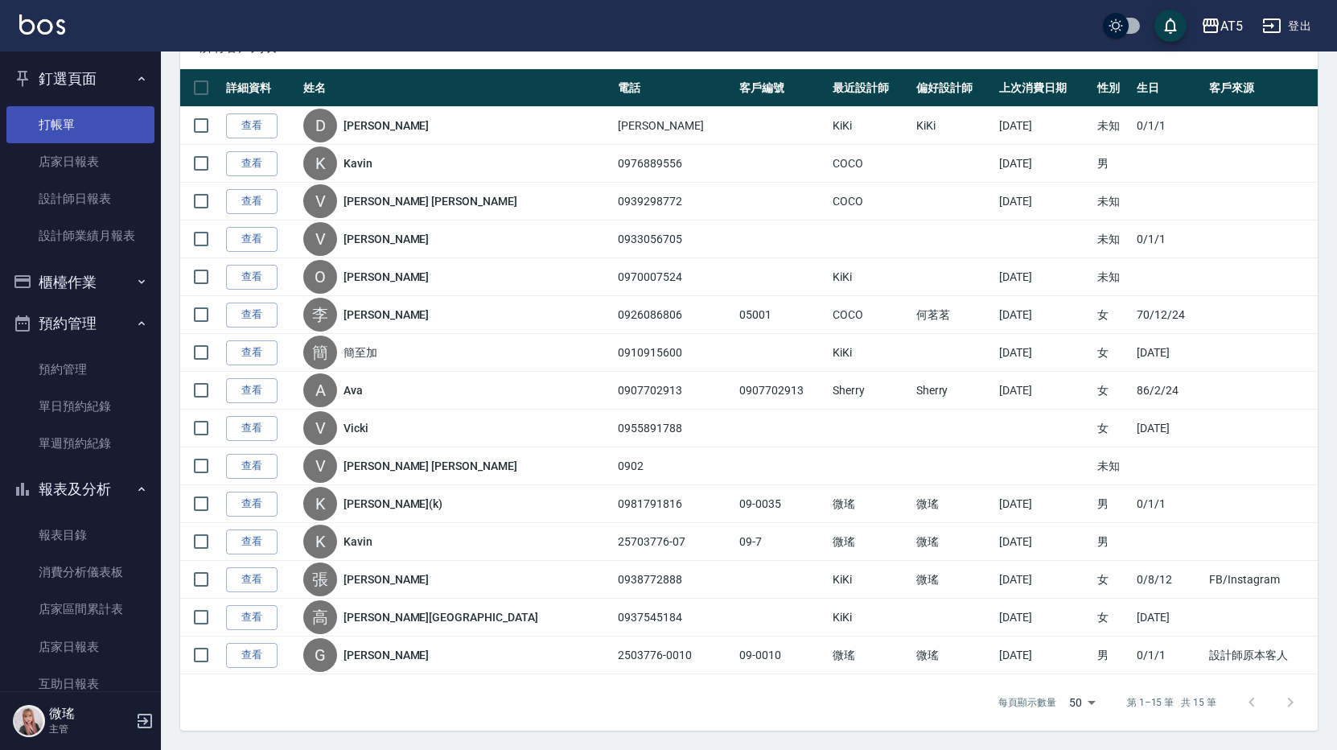
click at [92, 127] on link "打帳單" at bounding box center [80, 124] width 148 height 37
